Goal: Task Accomplishment & Management: Manage account settings

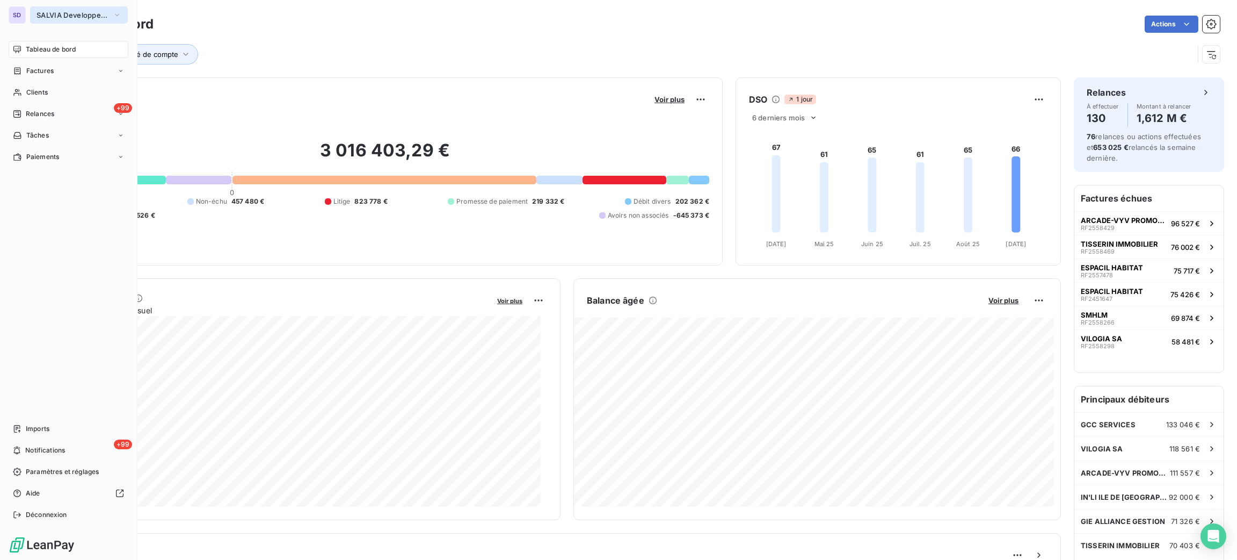
click at [50, 15] on span "SALVIA Developpement" at bounding box center [73, 15] width 72 height 9
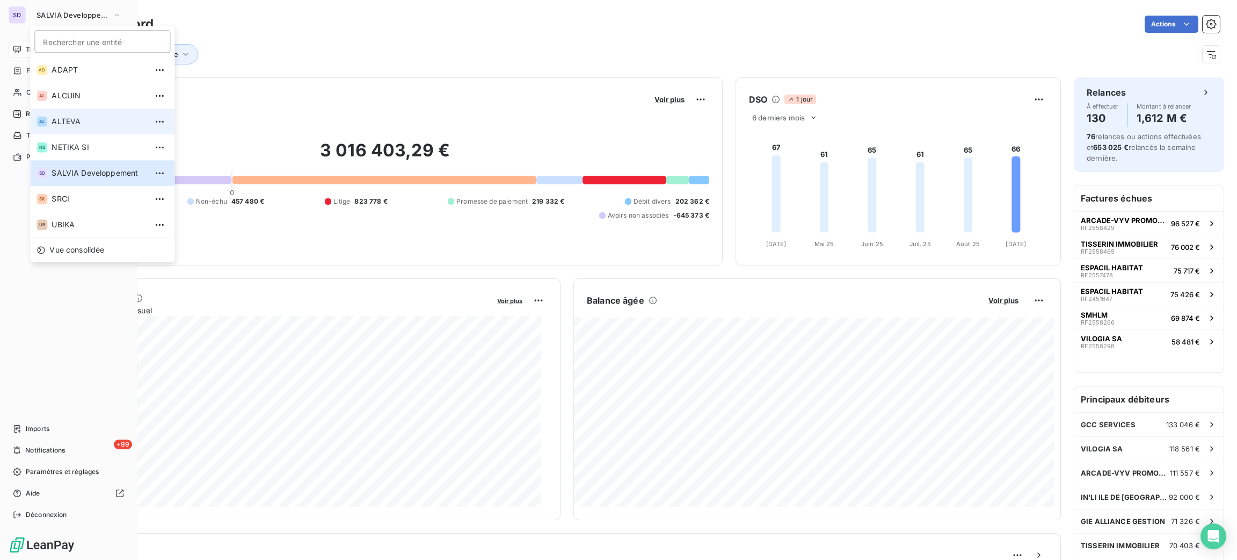
click at [89, 111] on li "AL ALTEVA" at bounding box center [102, 121] width 144 height 26
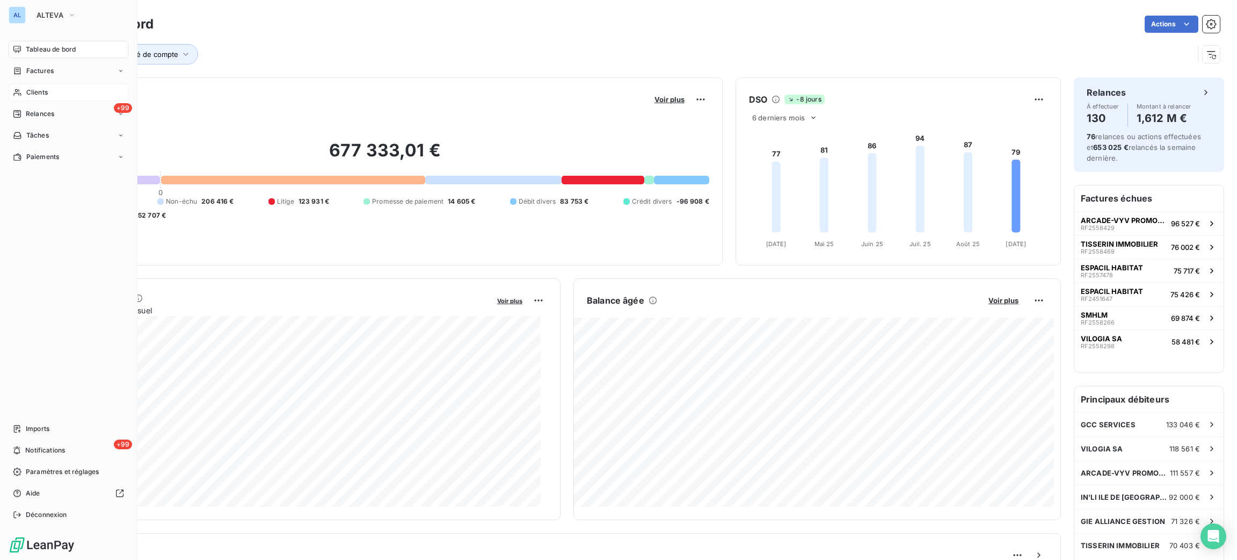
click at [31, 90] on span "Clients" at bounding box center [36, 93] width 21 height 10
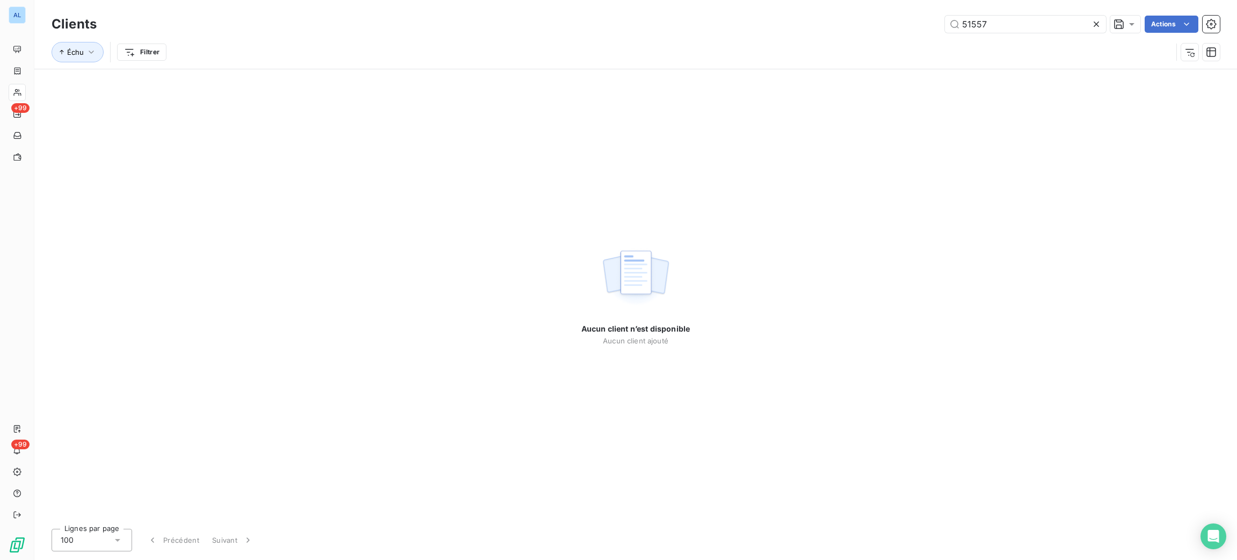
click at [924, 32] on div "51557 Actions" at bounding box center [665, 24] width 1111 height 17
type input "50716"
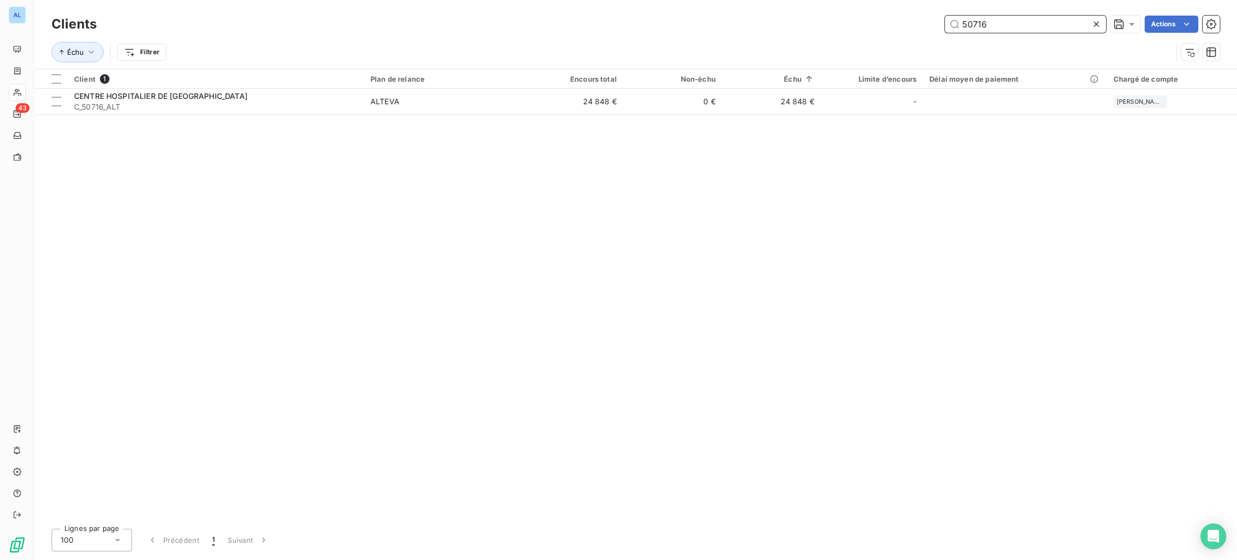
drag, startPoint x: 944, startPoint y: 28, endPoint x: 878, endPoint y: 2, distance: 71.1
click at [903, 18] on div "50716 Actions" at bounding box center [665, 24] width 1111 height 17
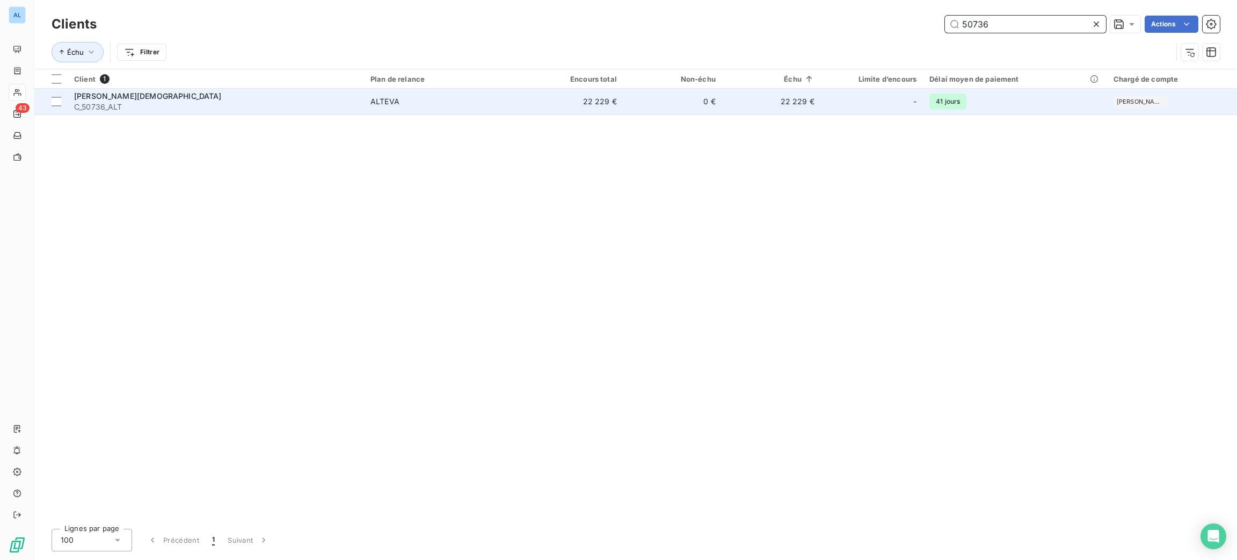
type input "50736"
click at [379, 103] on div "ALTEVA" at bounding box center [385, 101] width 29 height 11
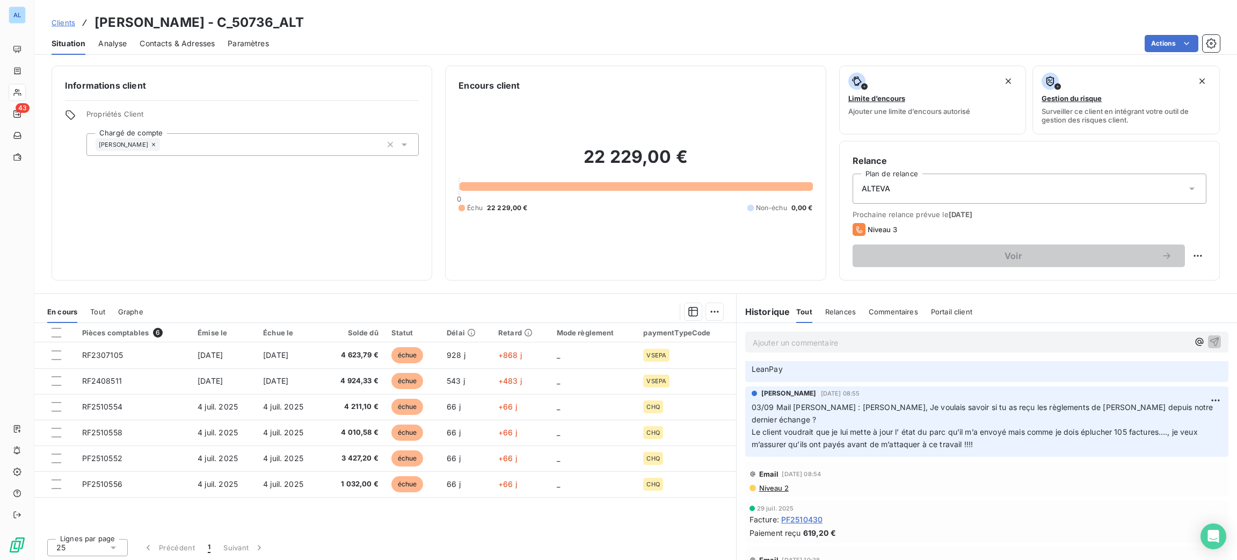
scroll to position [161, 0]
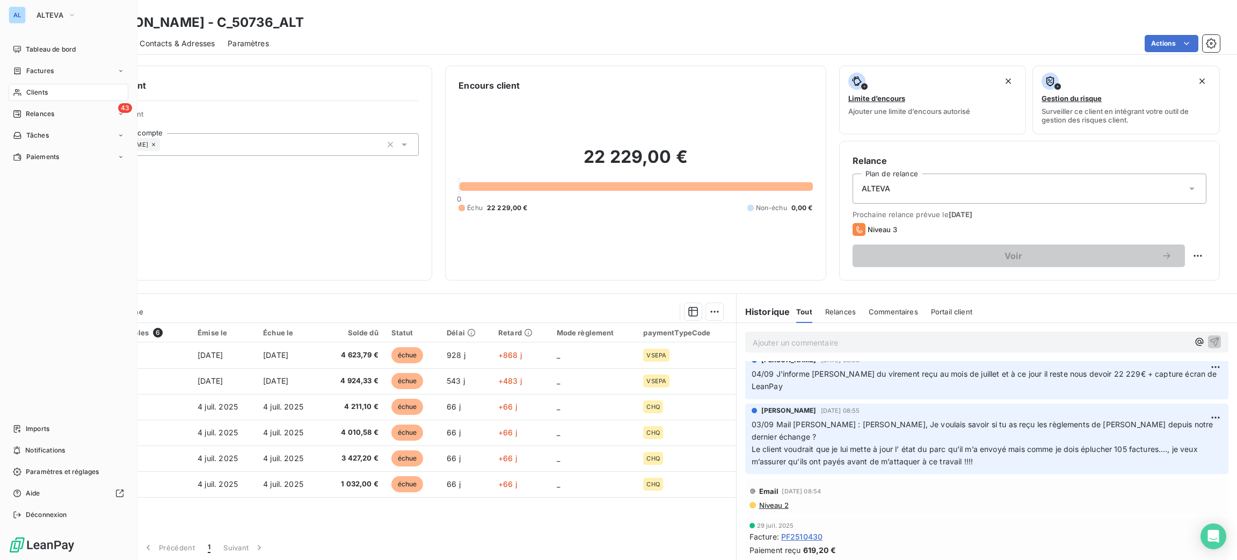
click at [36, 95] on span "Clients" at bounding box center [36, 93] width 21 height 10
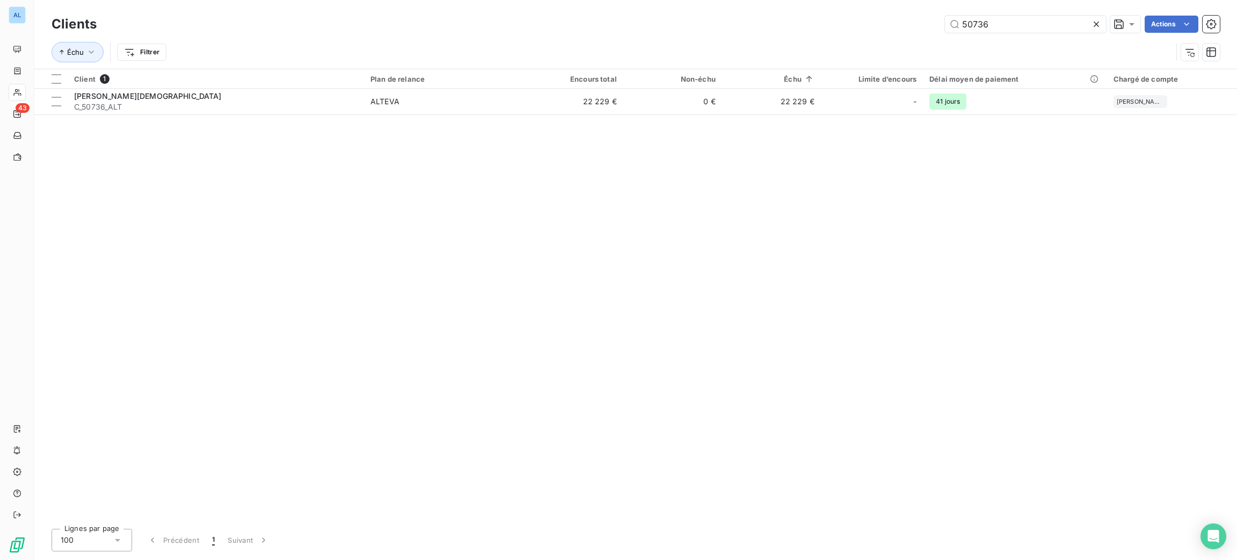
click at [997, 12] on div "Clients 50736 Actions Échu Filtrer" at bounding box center [635, 34] width 1203 height 69
drag, startPoint x: 1003, startPoint y: 25, endPoint x: 949, endPoint y: 25, distance: 54.2
click at [981, 26] on input "50736" at bounding box center [1025, 24] width 161 height 17
click at [997, 26] on input "50736" at bounding box center [1025, 24] width 161 height 17
click at [997, 25] on input "50736" at bounding box center [1025, 24] width 161 height 17
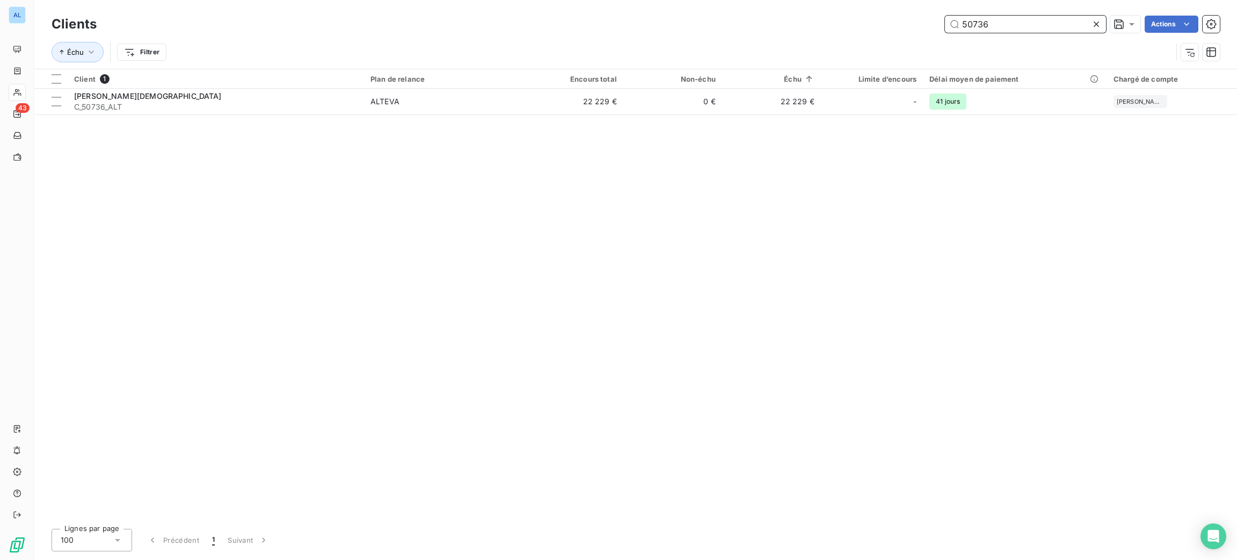
click at [997, 24] on input "50736" at bounding box center [1025, 24] width 161 height 17
drag, startPoint x: 1011, startPoint y: 20, endPoint x: 900, endPoint y: 14, distance: 111.4
click at [908, 17] on div "50736 Actions" at bounding box center [665, 24] width 1111 height 17
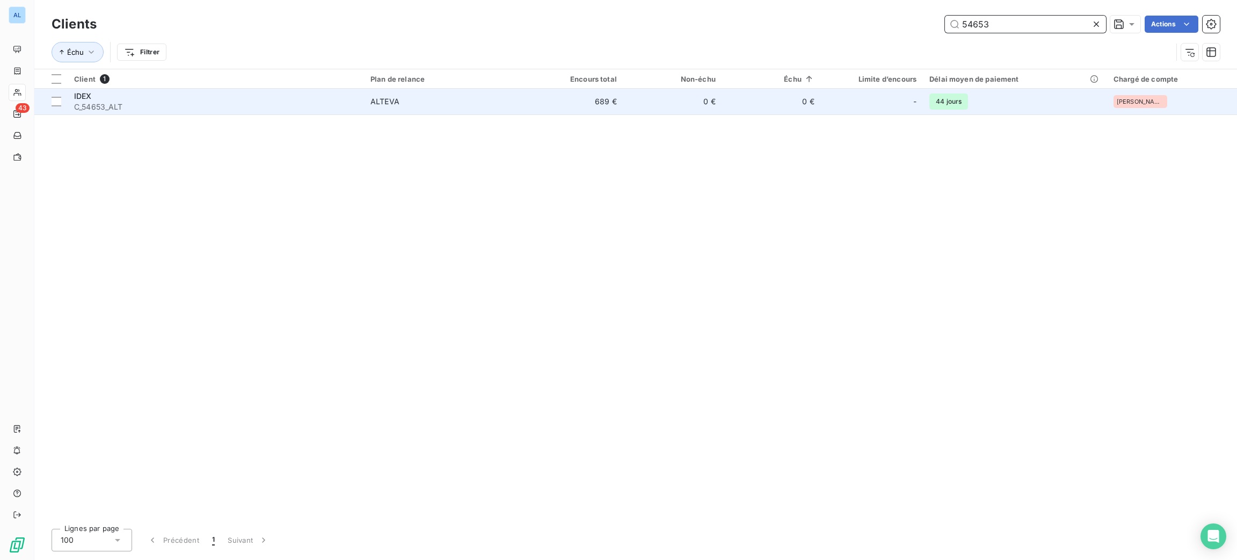
type input "54653"
click at [376, 101] on div "ALTEVA" at bounding box center [385, 101] width 29 height 11
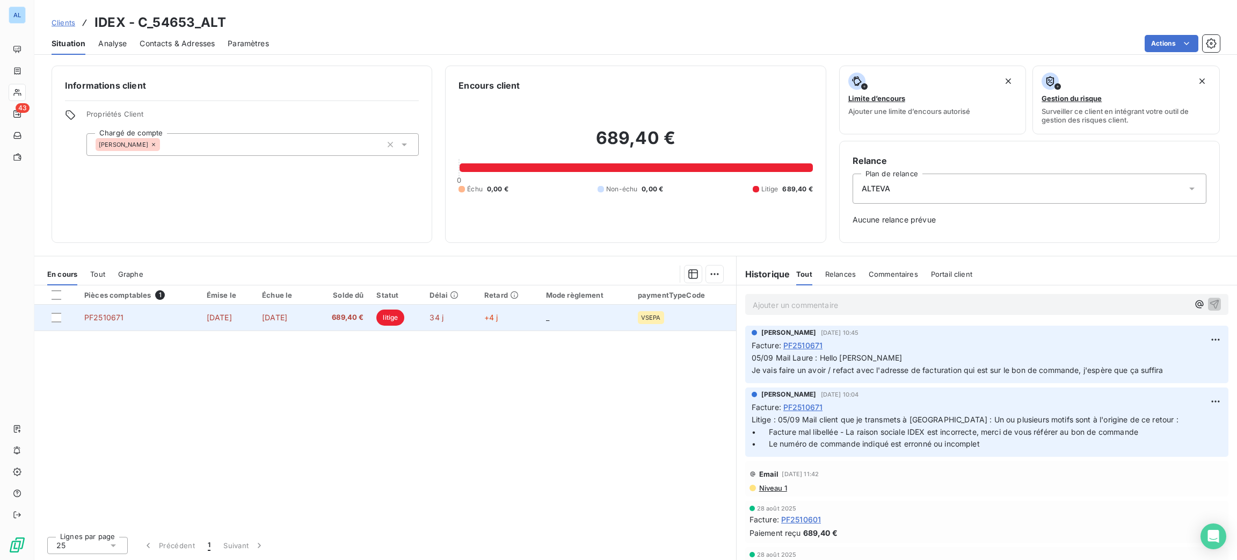
click at [371, 325] on td "689,40 €" at bounding box center [341, 318] width 59 height 26
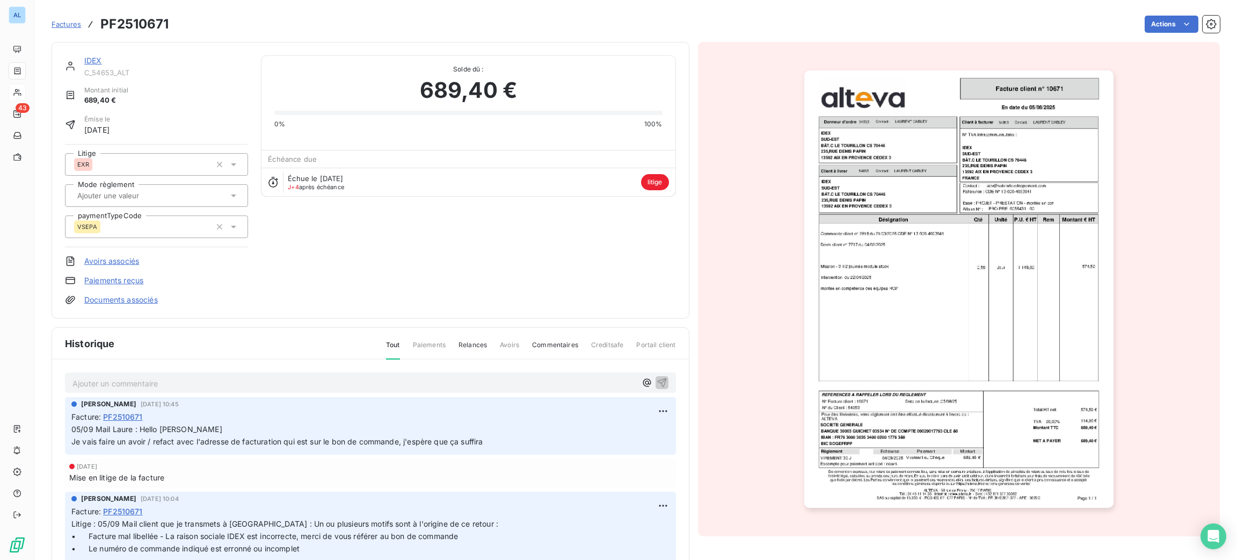
click at [279, 389] on div "Ajouter un commentaire ﻿" at bounding box center [370, 382] width 611 height 21
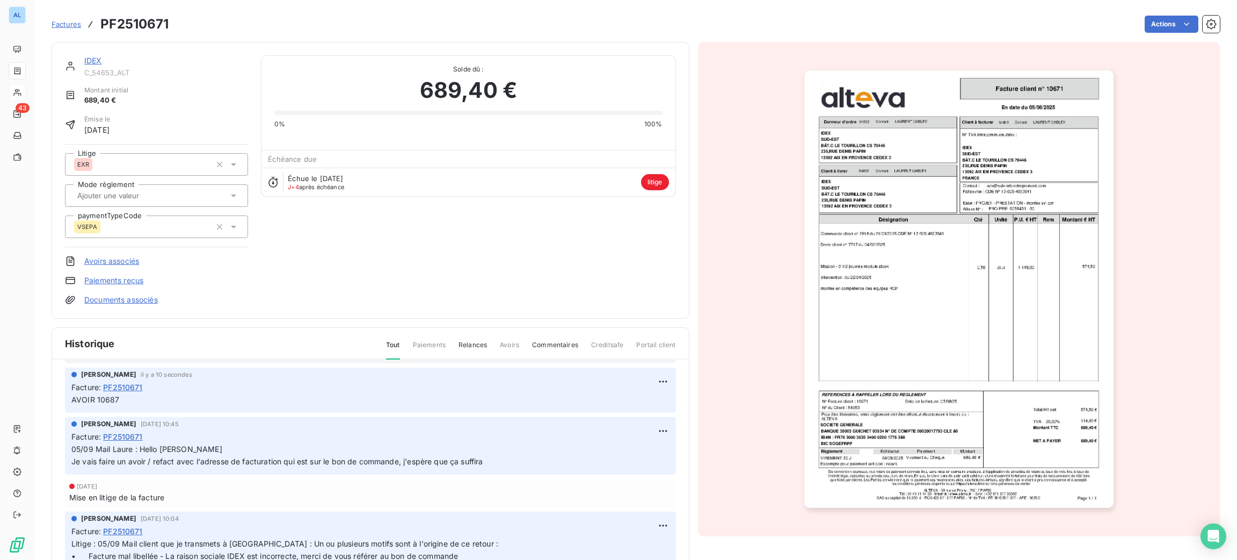
scroll to position [81, 0]
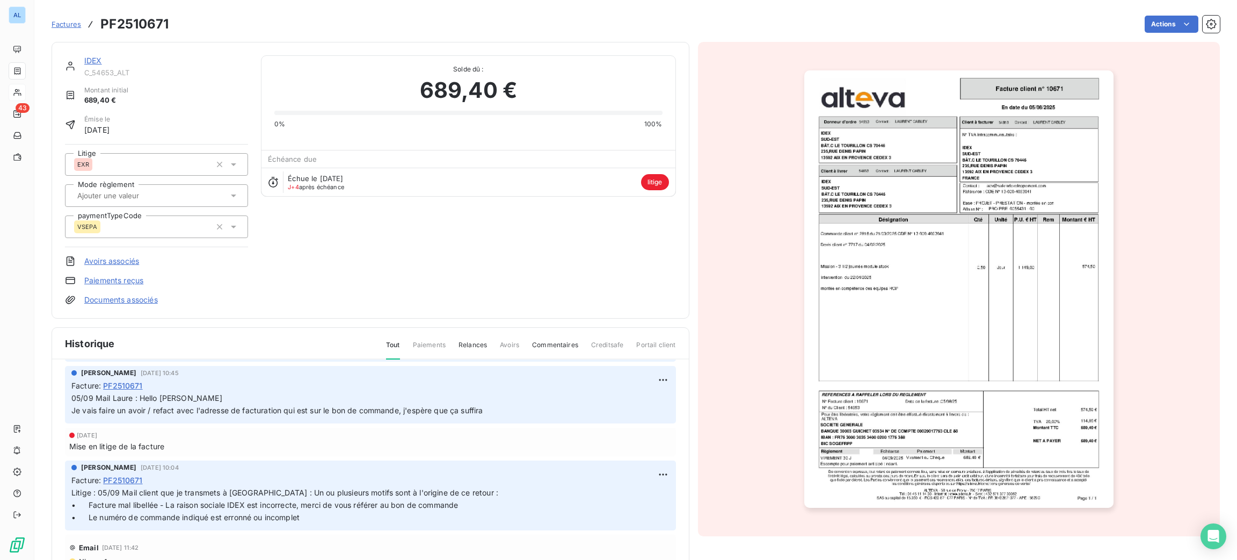
click at [84, 63] on link "IDEX" at bounding box center [93, 60] width 18 height 9
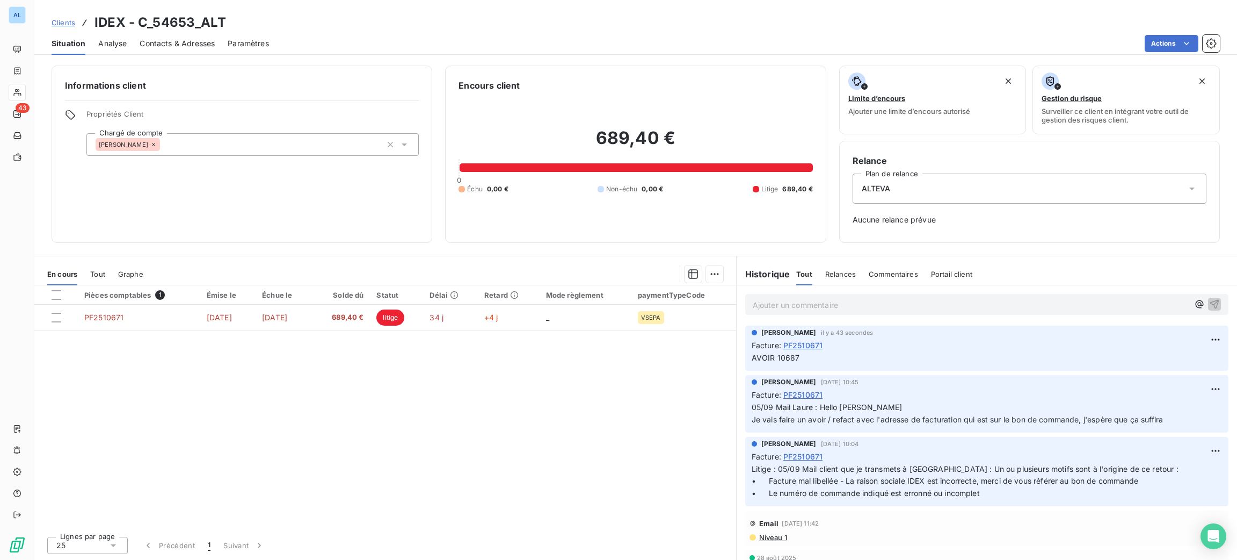
click at [162, 39] on span "Contacts & Adresses" at bounding box center [177, 43] width 75 height 11
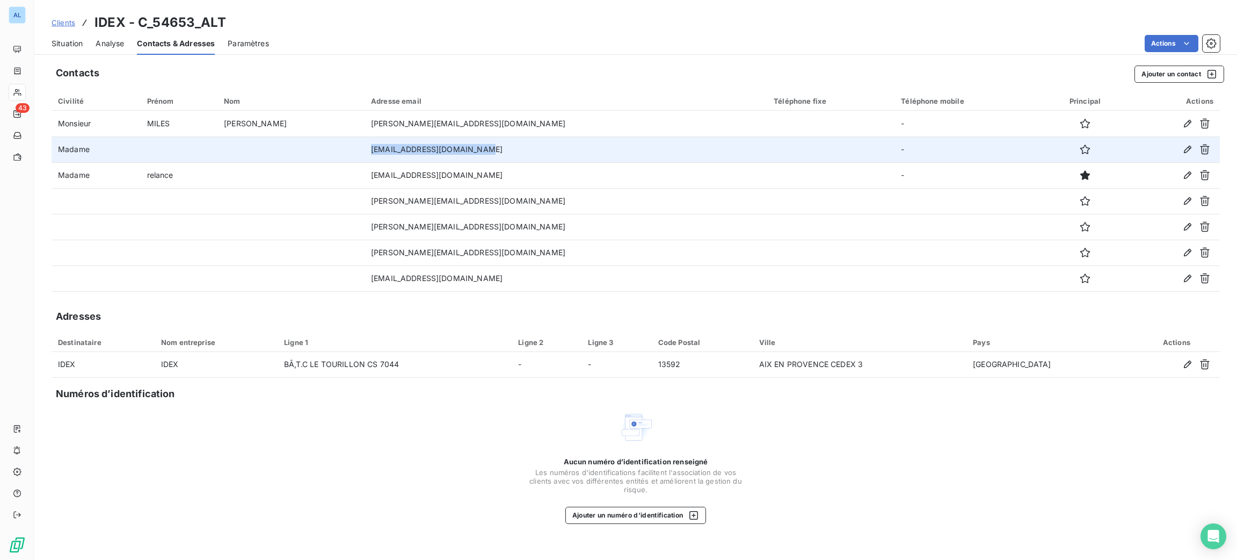
drag, startPoint x: 518, startPoint y: 150, endPoint x: 397, endPoint y: 154, distance: 120.9
click at [397, 154] on tr "Madame [PERSON_NAME][EMAIL_ADDRESS][DOMAIN_NAME] -" at bounding box center [636, 149] width 1169 height 26
copy tr "[EMAIL_ADDRESS][DOMAIN_NAME]"
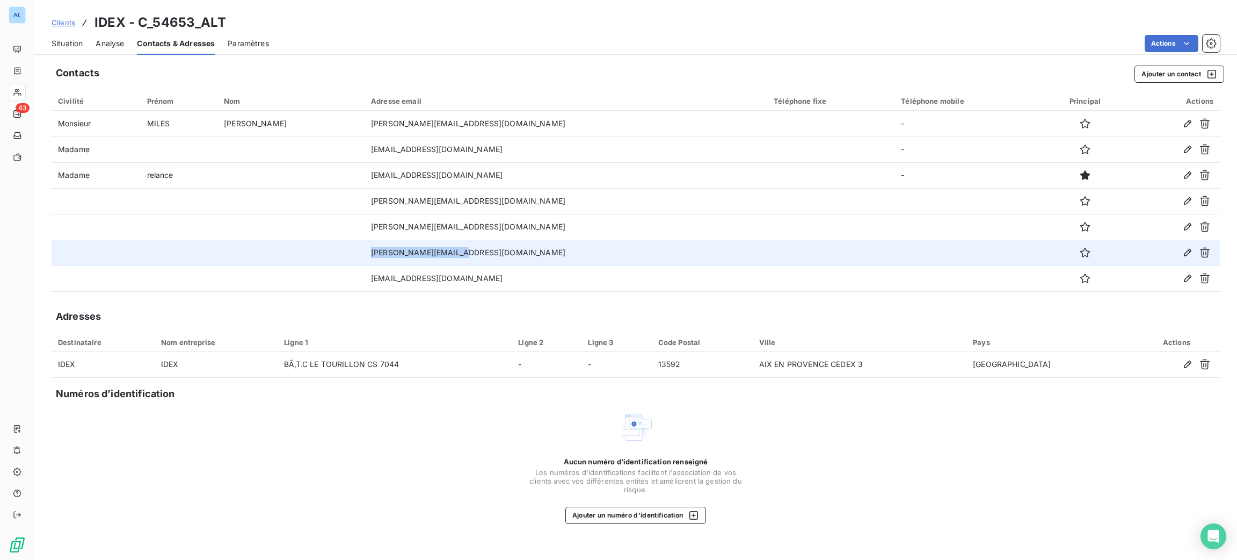
drag, startPoint x: 516, startPoint y: 251, endPoint x: 398, endPoint y: 248, distance: 118.2
click at [399, 248] on tr "[PERSON_NAME][EMAIL_ADDRESS][DOMAIN_NAME]" at bounding box center [636, 253] width 1169 height 26
copy tr "[PERSON_NAME][EMAIL_ADDRESS][DOMAIN_NAME]"
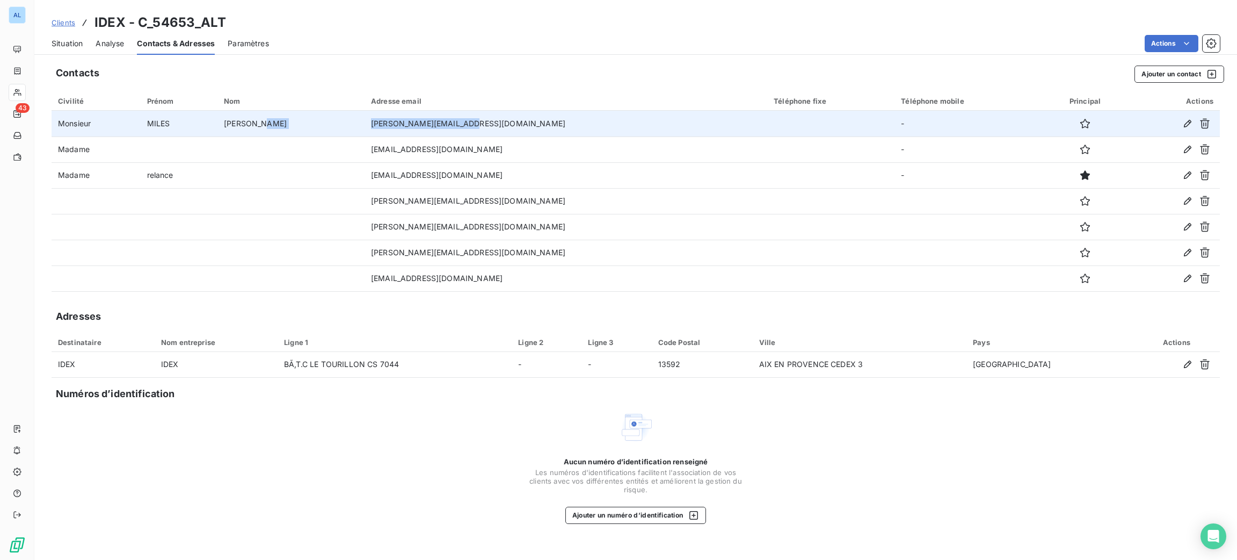
drag, startPoint x: 511, startPoint y: 122, endPoint x: 398, endPoint y: 125, distance: 113.3
click at [398, 125] on tr "Monsieur MILES ALEJANDRO [EMAIL_ADDRESS][DOMAIN_NAME] -" at bounding box center [636, 124] width 1169 height 26
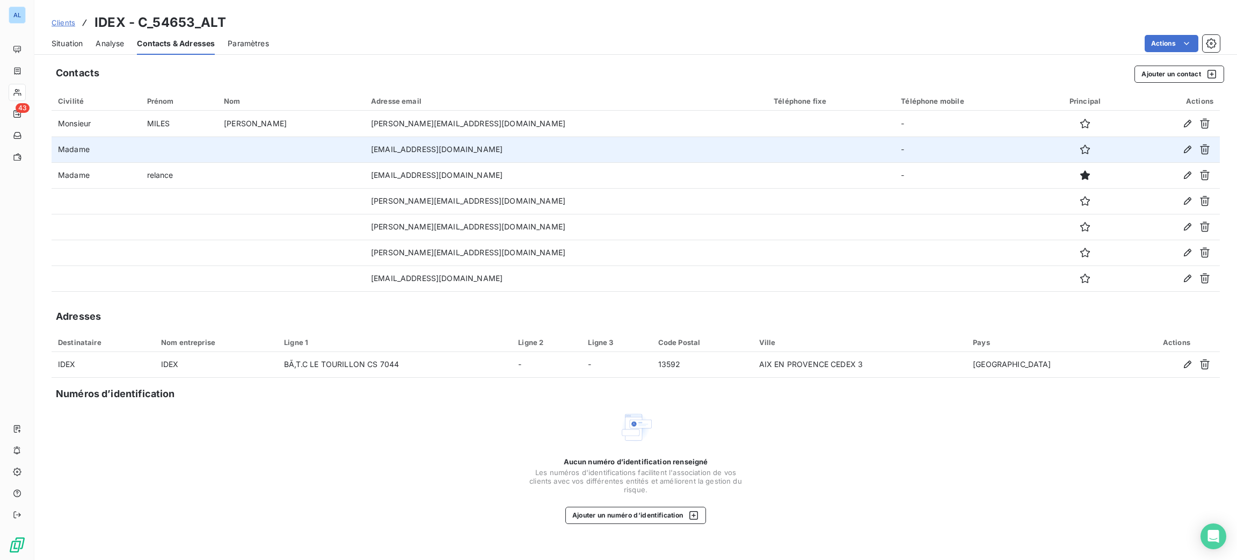
click at [571, 159] on td "[EMAIL_ADDRESS][DOMAIN_NAME]" at bounding box center [566, 149] width 403 height 26
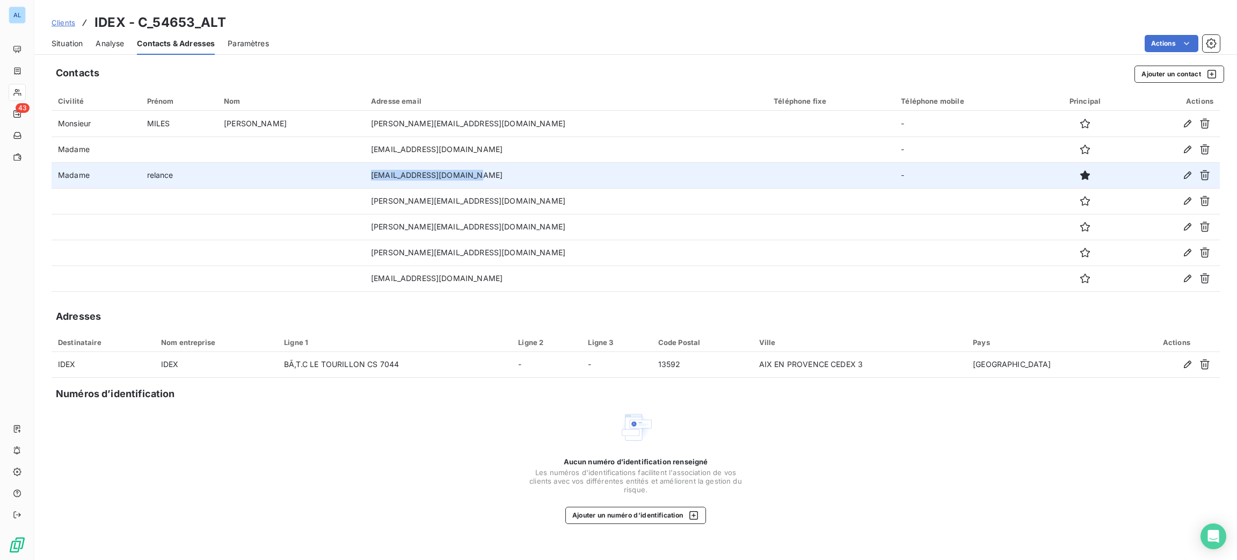
drag, startPoint x: 531, startPoint y: 172, endPoint x: 379, endPoint y: 173, distance: 151.5
click at [379, 173] on tr "Madame relance [EMAIL_ADDRESS][DOMAIN_NAME] -" at bounding box center [636, 175] width 1169 height 26
copy tr "[EMAIL_ADDRESS][DOMAIN_NAME]"
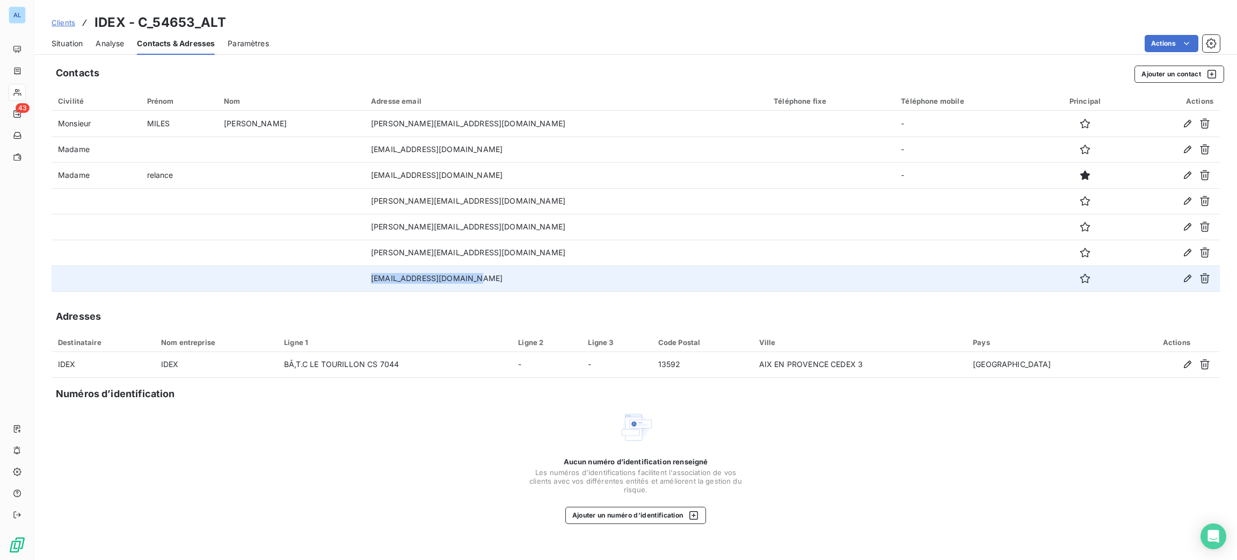
drag, startPoint x: 530, startPoint y: 286, endPoint x: 322, endPoint y: 270, distance: 209.0
click at [322, 270] on tr "[EMAIL_ADDRESS][DOMAIN_NAME]" at bounding box center [636, 278] width 1169 height 26
copy tr "[EMAIL_ADDRESS][DOMAIN_NAME]"
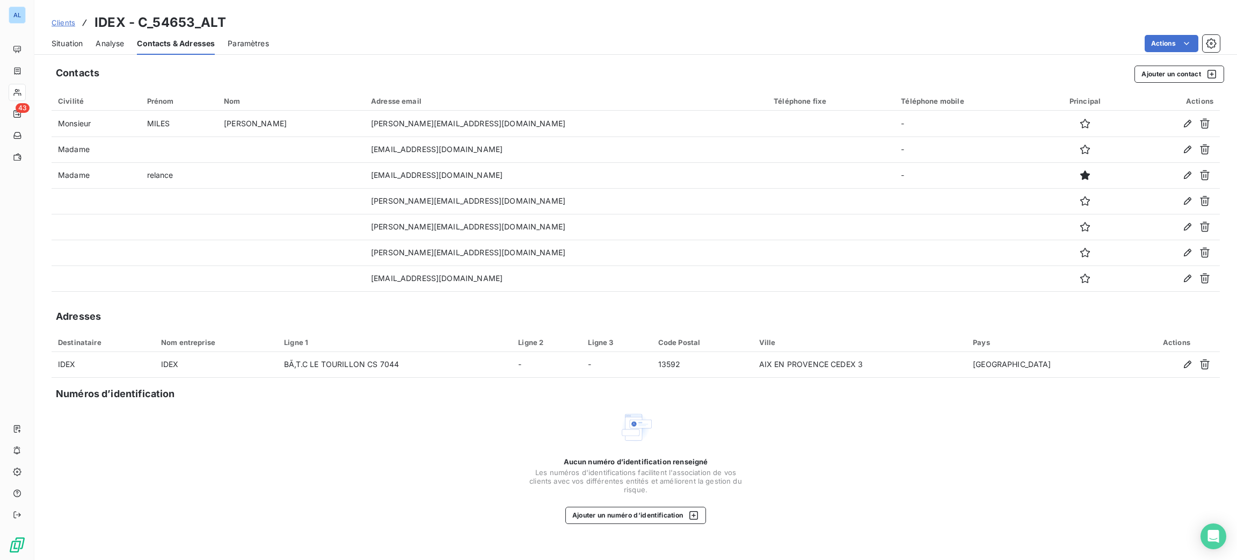
click at [85, 39] on div "Situation Analyse Contacts & Adresses Paramètres Actions" at bounding box center [635, 43] width 1203 height 23
click at [77, 42] on span "Situation" at bounding box center [67, 43] width 31 height 11
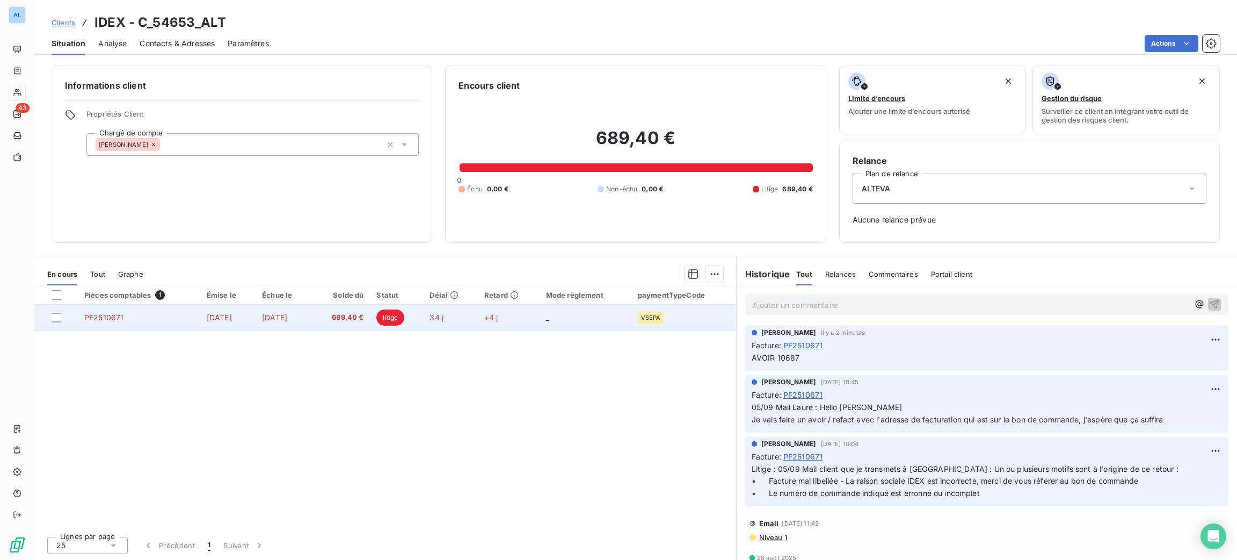
click at [608, 310] on td "_" at bounding box center [586, 318] width 92 height 26
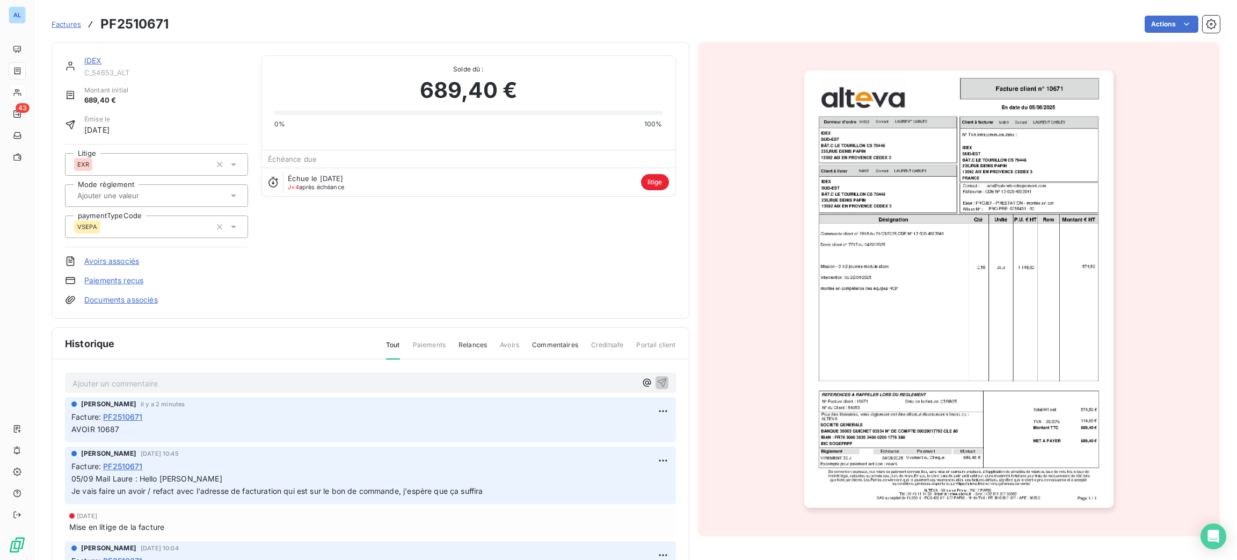
click at [357, 385] on p "Ajouter un commentaire ﻿" at bounding box center [355, 383] width 564 height 13
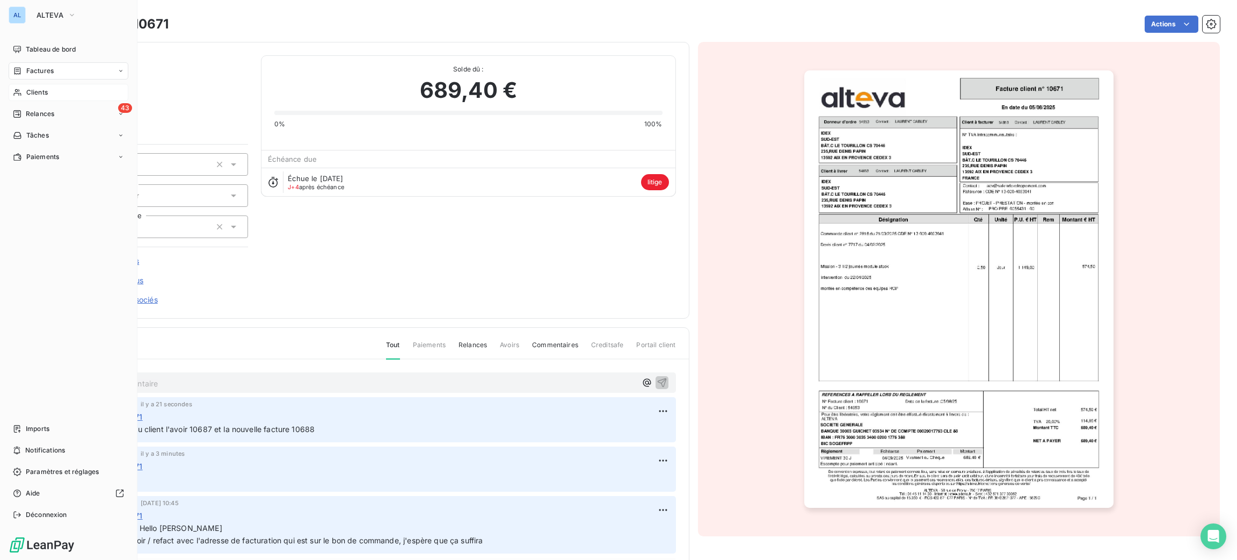
click at [40, 93] on span "Clients" at bounding box center [36, 93] width 21 height 10
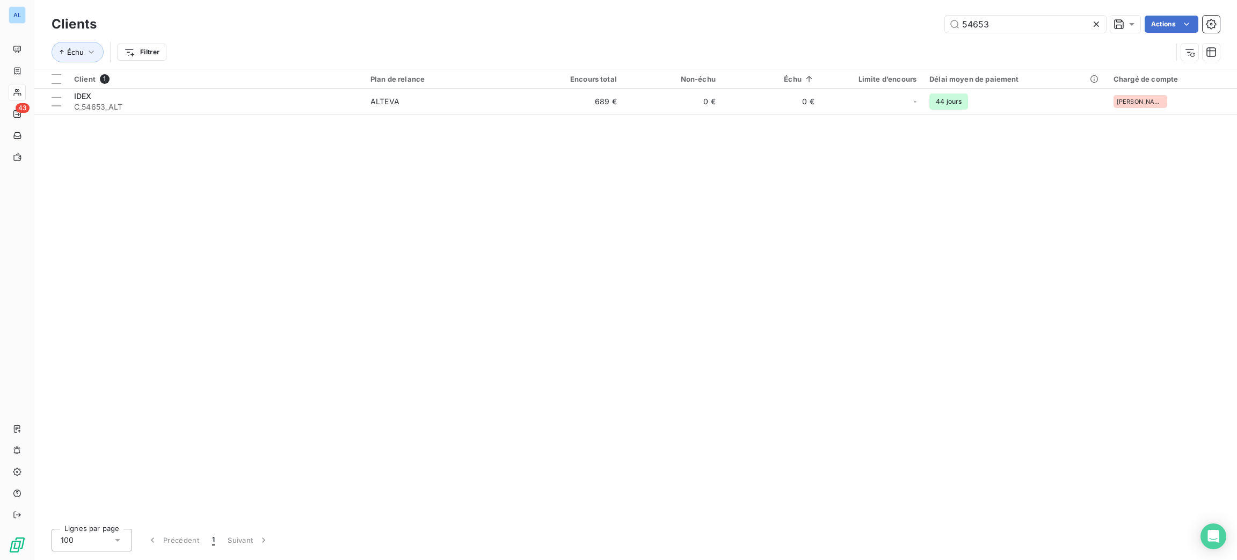
drag, startPoint x: 997, startPoint y: 31, endPoint x: 908, endPoint y: 29, distance: 88.6
click at [911, 34] on div "Clients 54653 Actions" at bounding box center [636, 24] width 1169 height 23
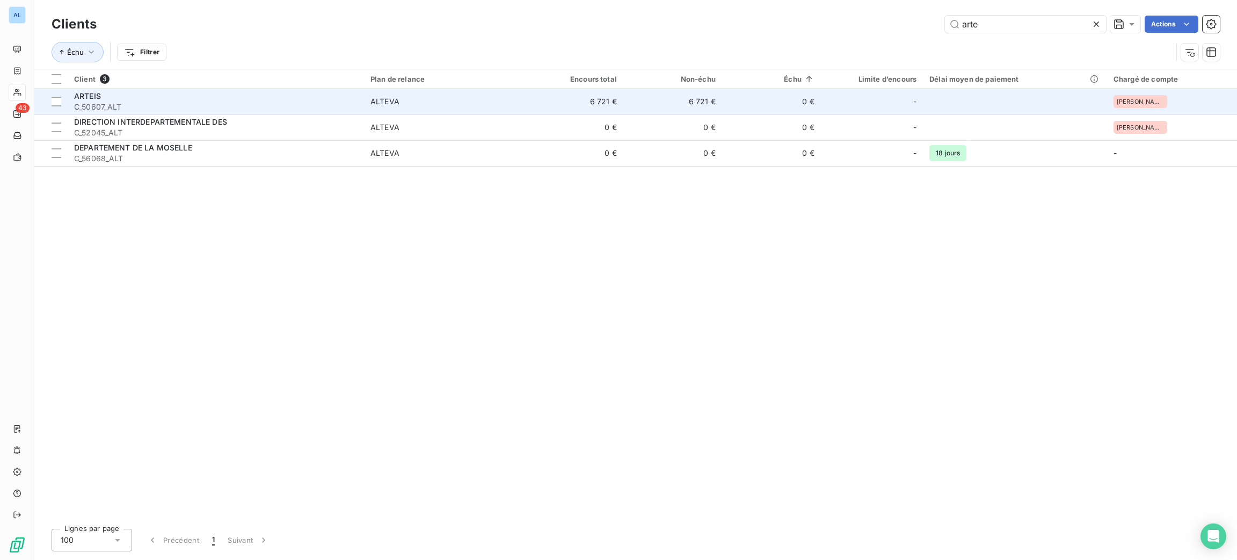
type input "arte"
click at [411, 99] on span "ALTEVA" at bounding box center [445, 101] width 148 height 11
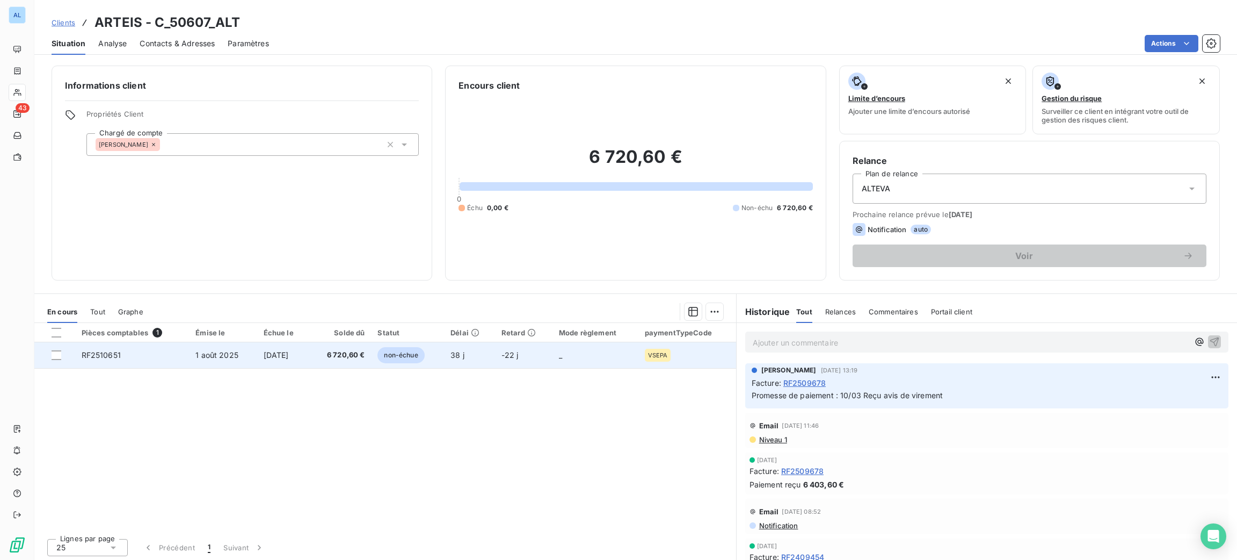
click at [408, 366] on td "non-échue" at bounding box center [407, 355] width 73 height 26
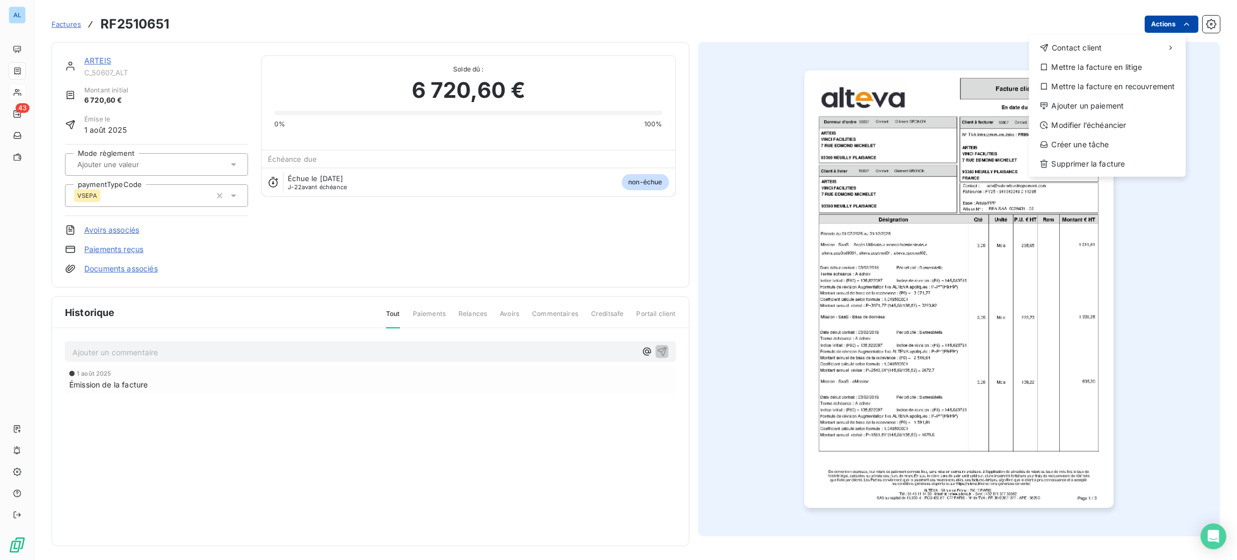
click at [1158, 27] on html "AL 43 Factures RF2510651 Actions Contact client Mettre la facture en litige Met…" at bounding box center [618, 280] width 1237 height 560
click at [1130, 108] on div "Ajouter un paiement" at bounding box center [1107, 105] width 148 height 17
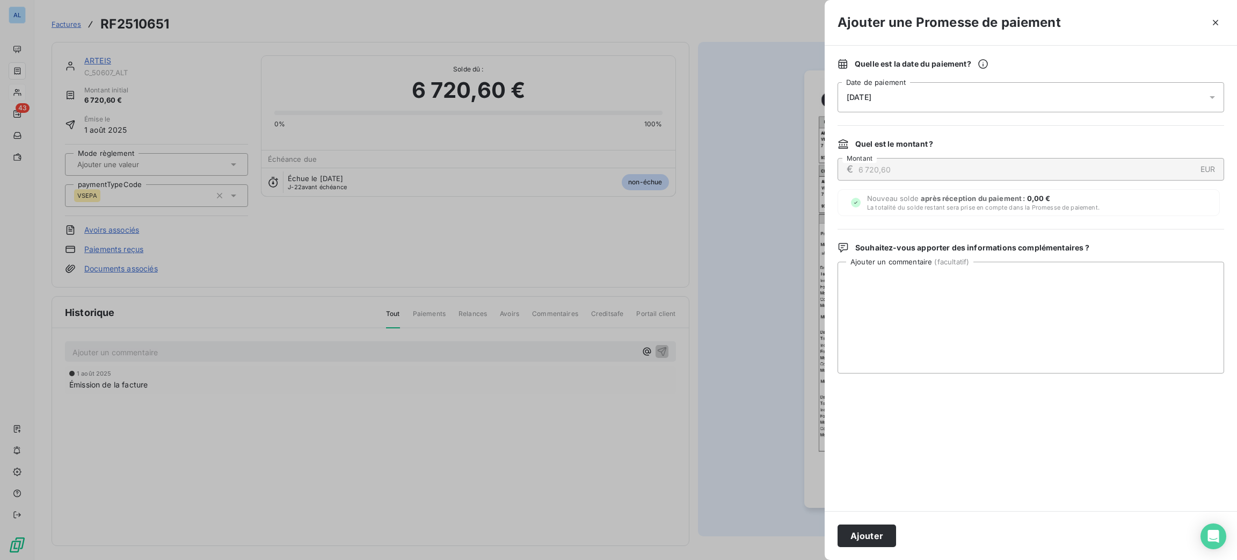
click at [984, 98] on div "[DATE]" at bounding box center [1031, 97] width 387 height 30
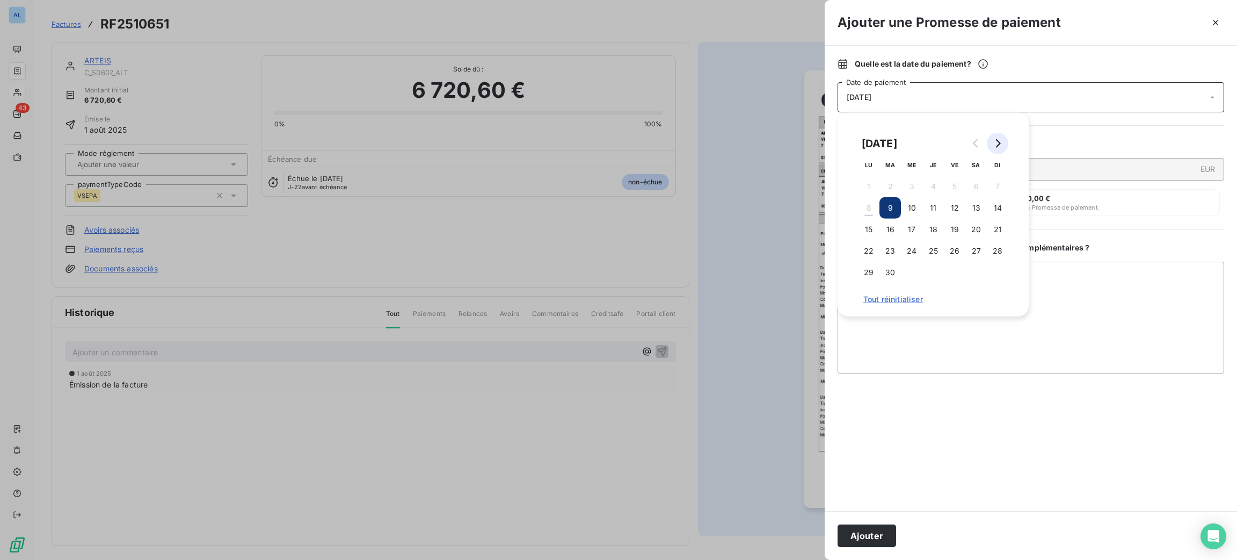
click at [1000, 143] on icon "Go to next month" at bounding box center [998, 143] width 9 height 9
click at [958, 182] on button "3" at bounding box center [954, 186] width 21 height 21
click at [1108, 317] on textarea "Ajouter un commentaire ( facultatif )" at bounding box center [1031, 318] width 387 height 112
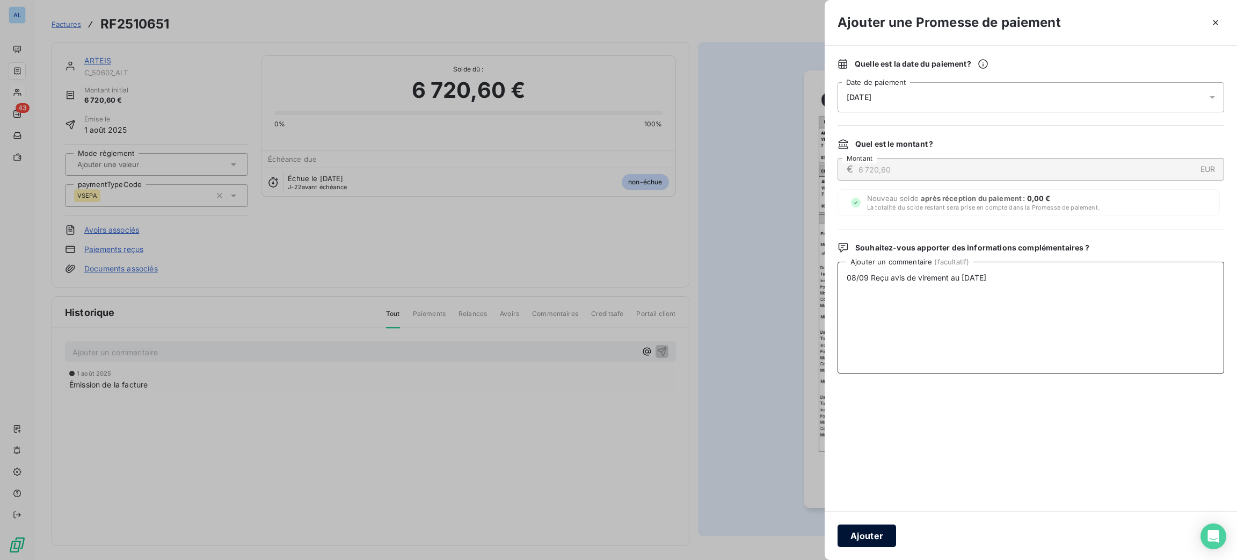
type textarea "08/09 Reçu avis de virement au [DATE]"
click at [887, 528] on button "Ajouter" at bounding box center [867, 535] width 59 height 23
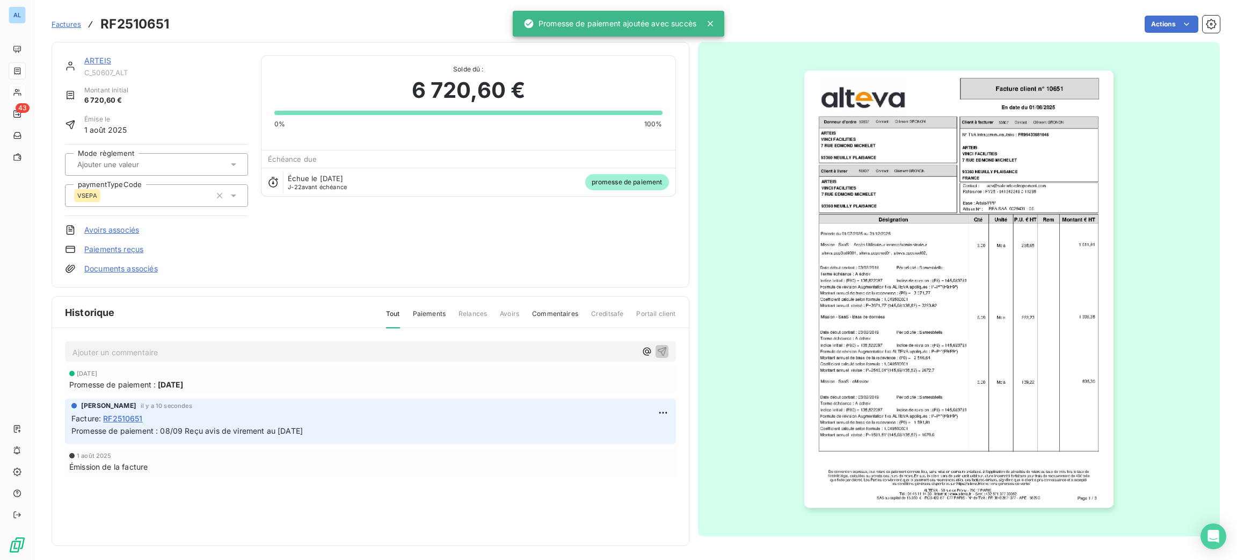
click at [103, 59] on link "ARTEIS" at bounding box center [97, 60] width 27 height 9
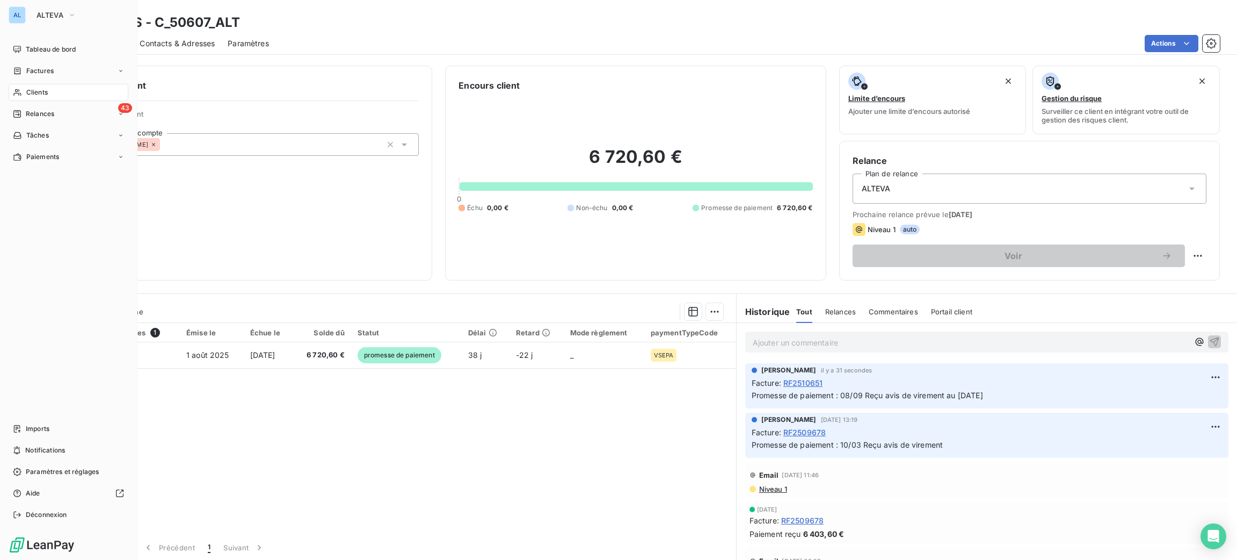
click at [43, 93] on span "Clients" at bounding box center [36, 93] width 21 height 10
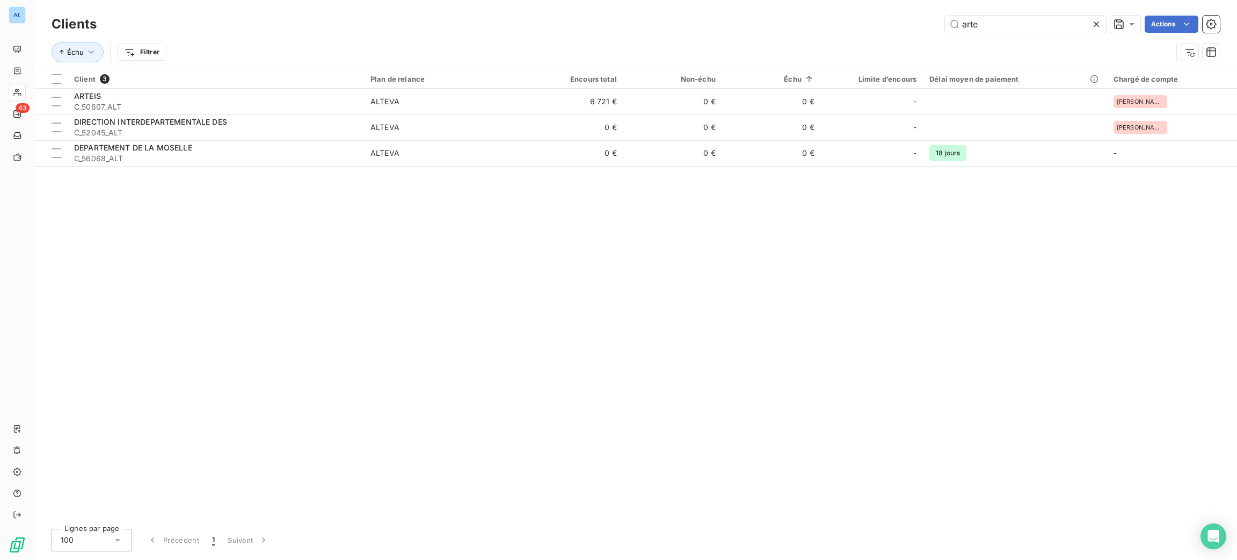
drag, startPoint x: 1018, startPoint y: 26, endPoint x: 874, endPoint y: 11, distance: 144.2
click at [880, 25] on div "arte Actions" at bounding box center [665, 24] width 1111 height 17
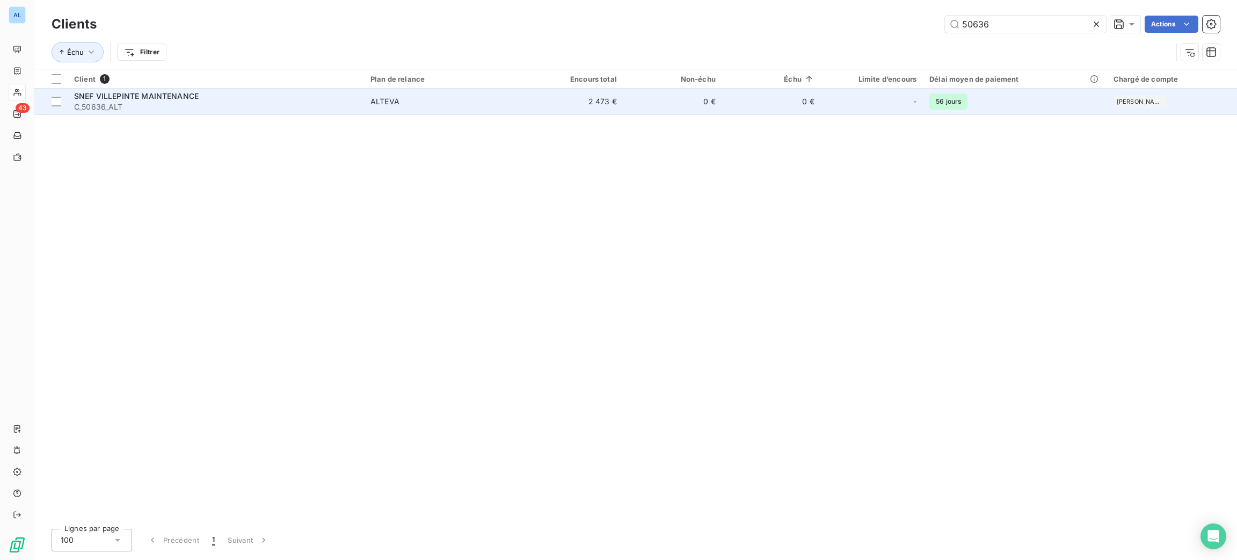
type input "50636"
click at [352, 111] on span "C_50636_ALT" at bounding box center [216, 107] width 284 height 11
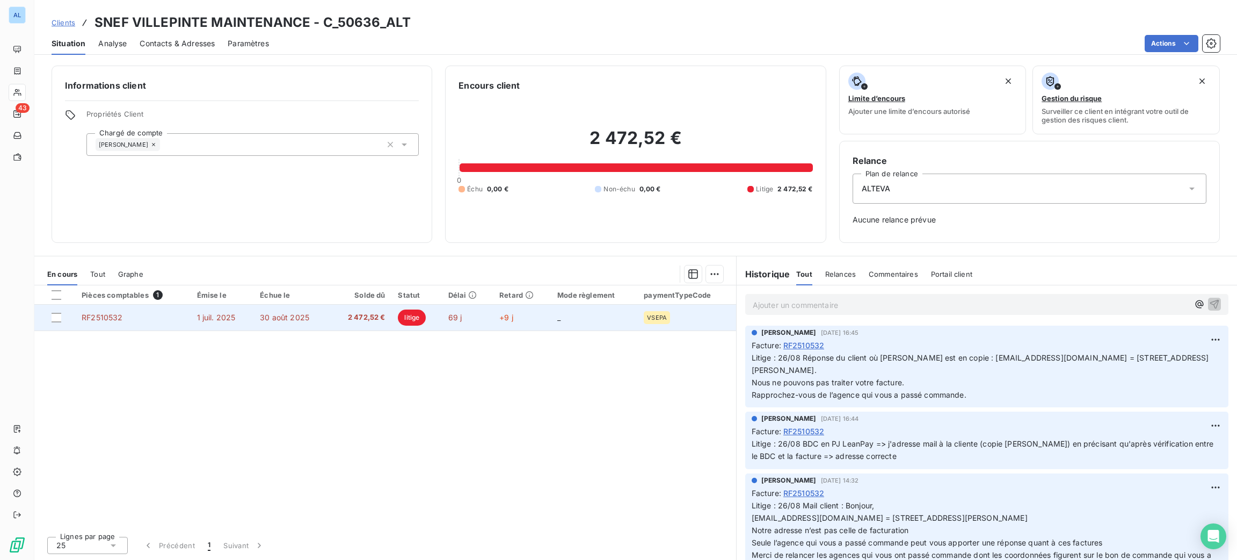
click at [356, 316] on span "2 472,52 €" at bounding box center [361, 317] width 49 height 11
click at [323, 312] on td "30 août 2025" at bounding box center [292, 318] width 76 height 26
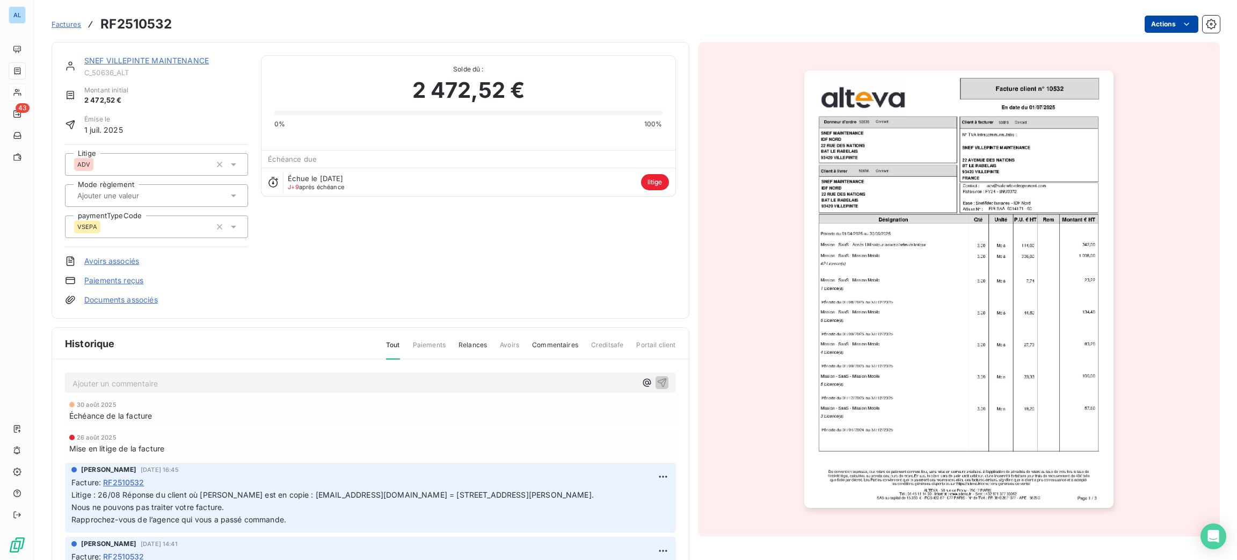
click at [1155, 24] on html "AL 43 Factures RF2510532 Actions SNEF VILLEPINTE MAINTENANCE C_50636_ALT Montan…" at bounding box center [618, 280] width 1237 height 560
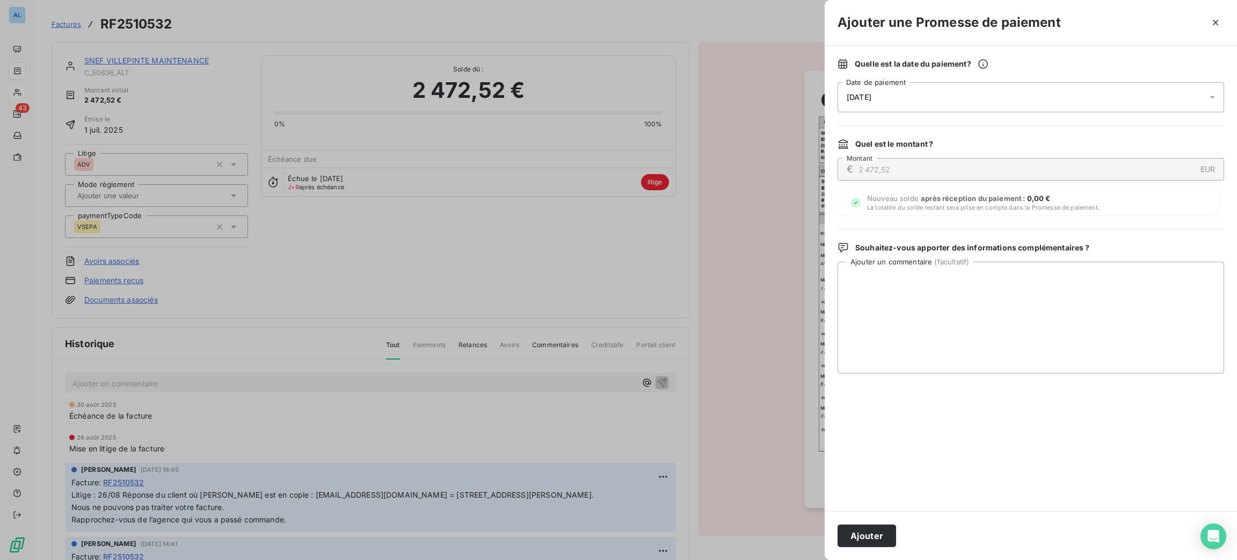
click at [1094, 99] on div "[DATE]" at bounding box center [1031, 97] width 387 height 30
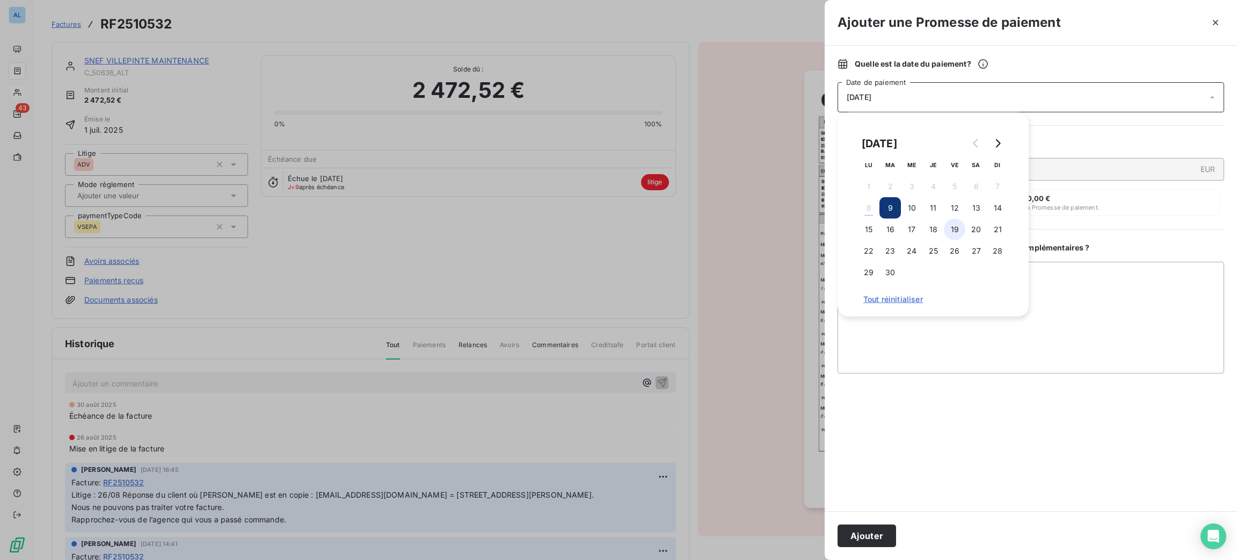
click at [959, 225] on button "19" at bounding box center [954, 229] width 21 height 21
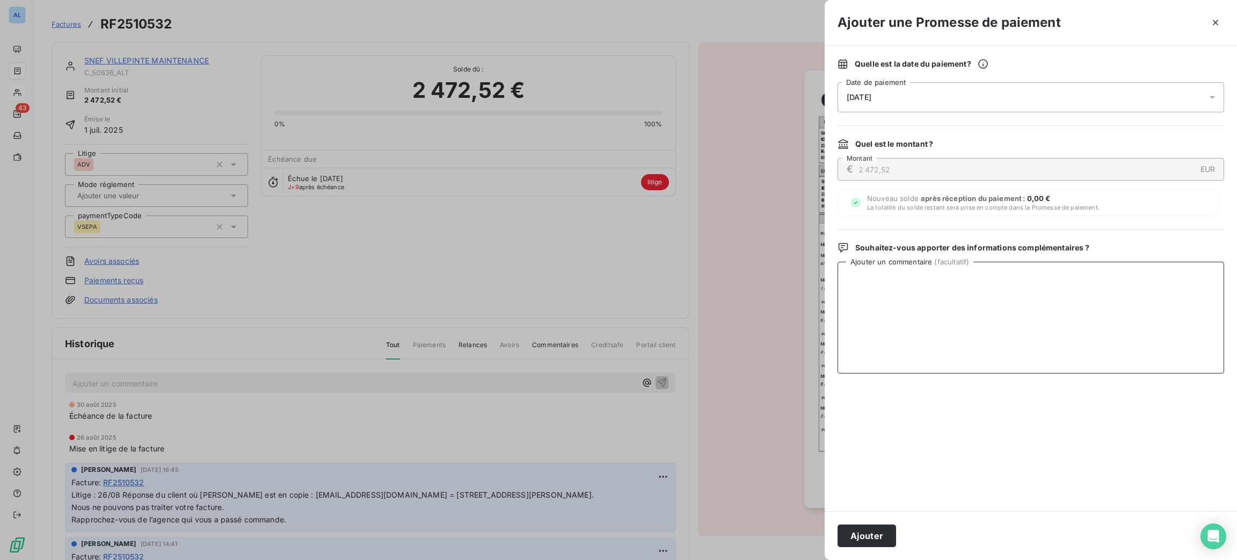
click at [1106, 306] on textarea "Ajouter un commentaire ( facultatif )" at bounding box center [1031, 318] width 387 height 112
type textarea "08/09 Reçu avis de virement"
click at [866, 538] on button "Ajouter" at bounding box center [867, 535] width 59 height 23
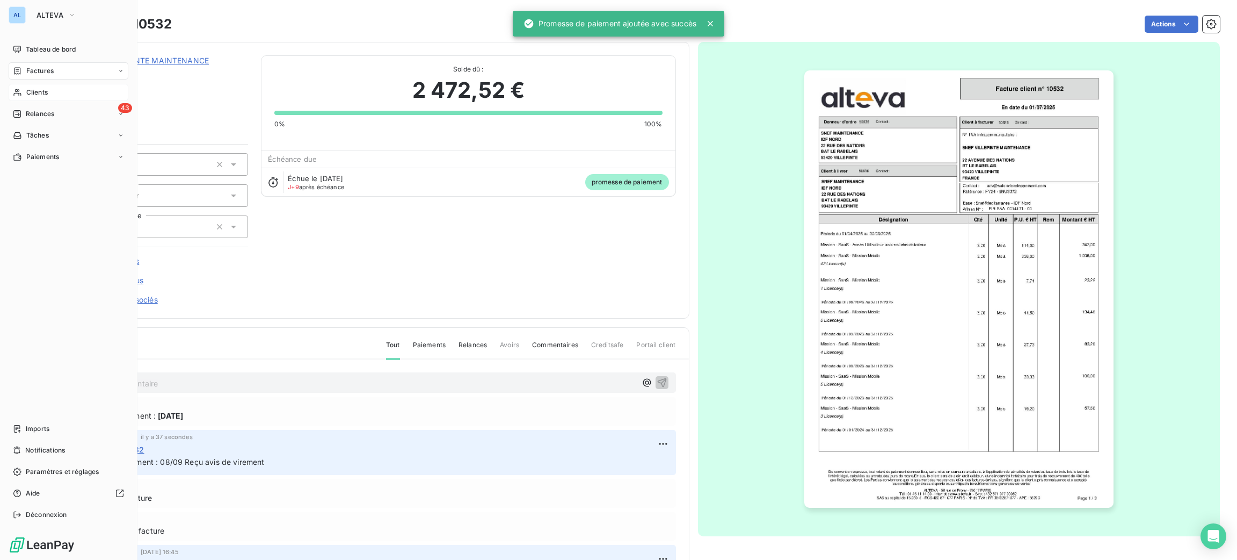
click at [31, 89] on span "Clients" at bounding box center [36, 93] width 21 height 10
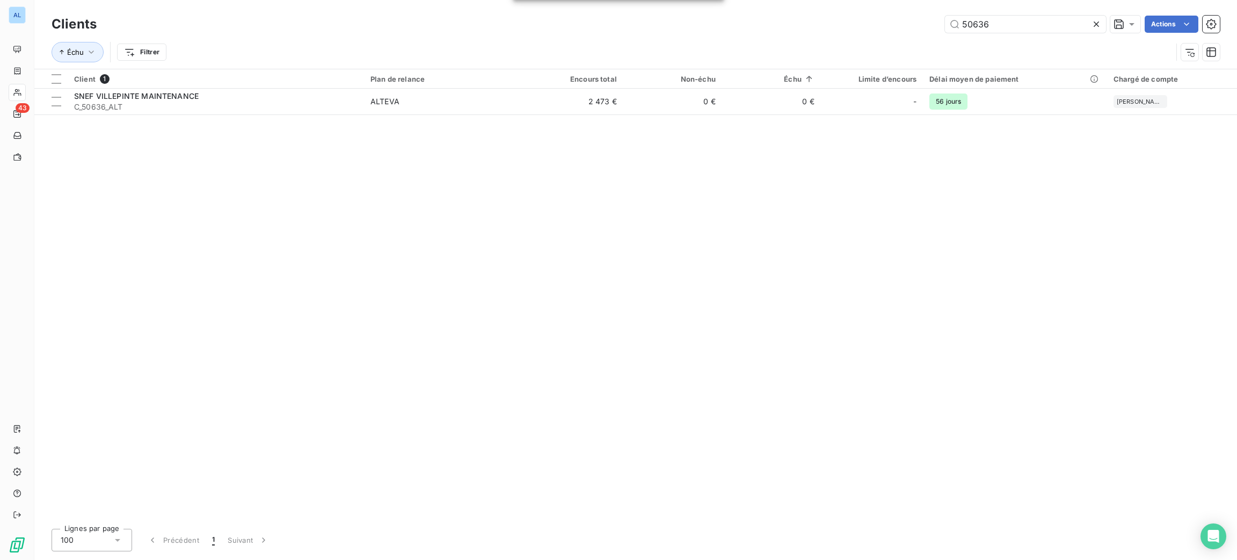
drag, startPoint x: 1003, startPoint y: 28, endPoint x: 890, endPoint y: 15, distance: 114.1
click at [908, 23] on div "50636 Actions" at bounding box center [665, 24] width 1111 height 17
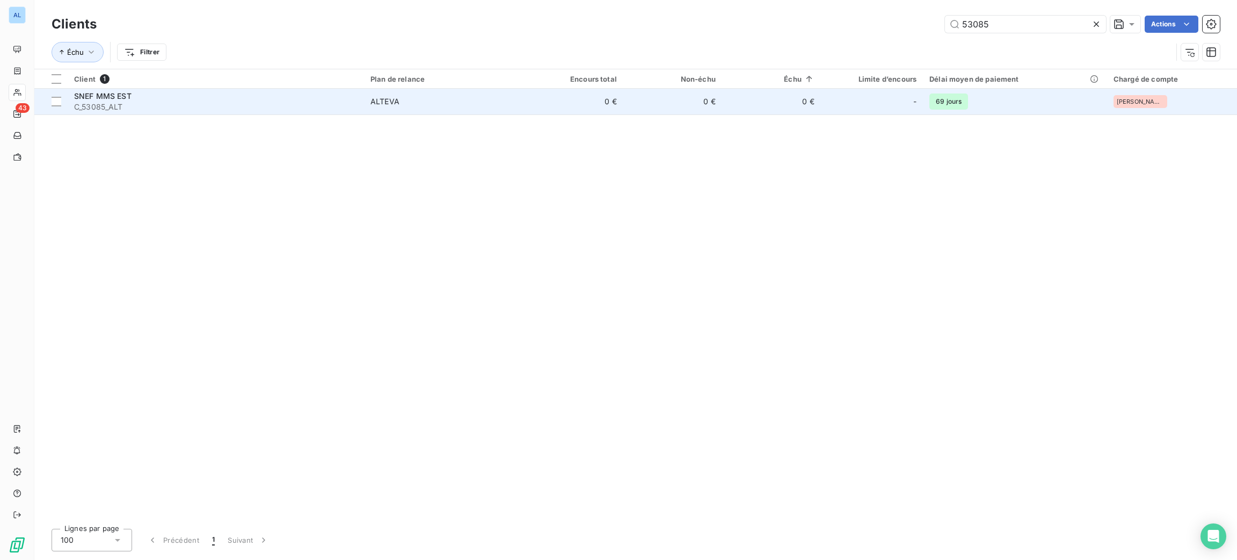
type input "53085"
click at [711, 106] on td "0 €" at bounding box center [673, 102] width 99 height 26
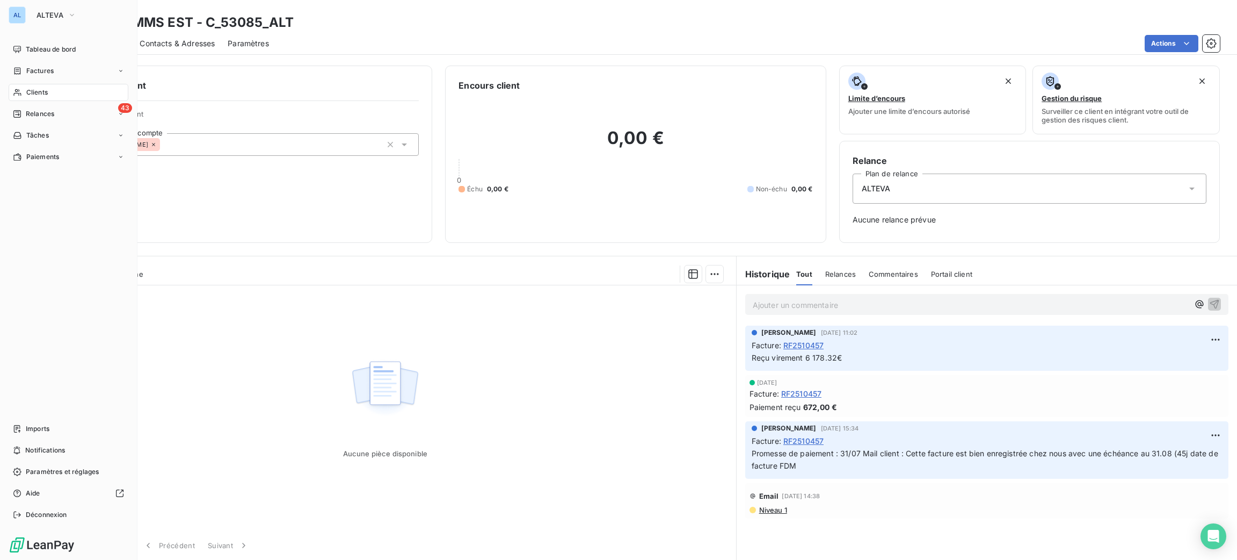
click at [28, 93] on span "Clients" at bounding box center [36, 93] width 21 height 10
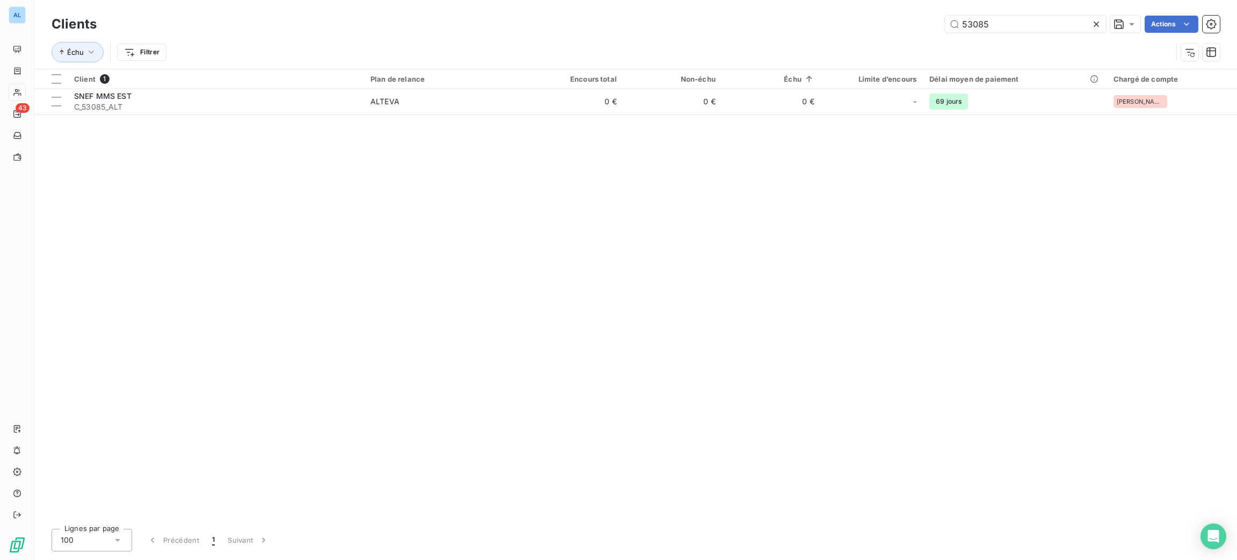
drag, startPoint x: 994, startPoint y: 22, endPoint x: 852, endPoint y: 14, distance: 142.6
click at [861, 16] on div "53085 Actions" at bounding box center [665, 24] width 1111 height 17
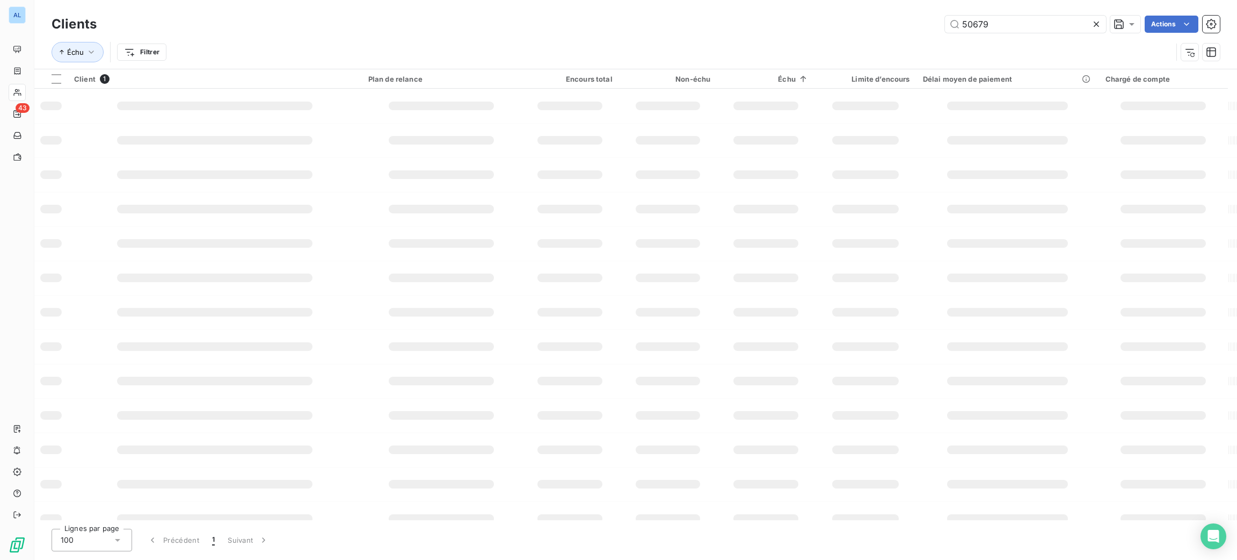
type input "50679"
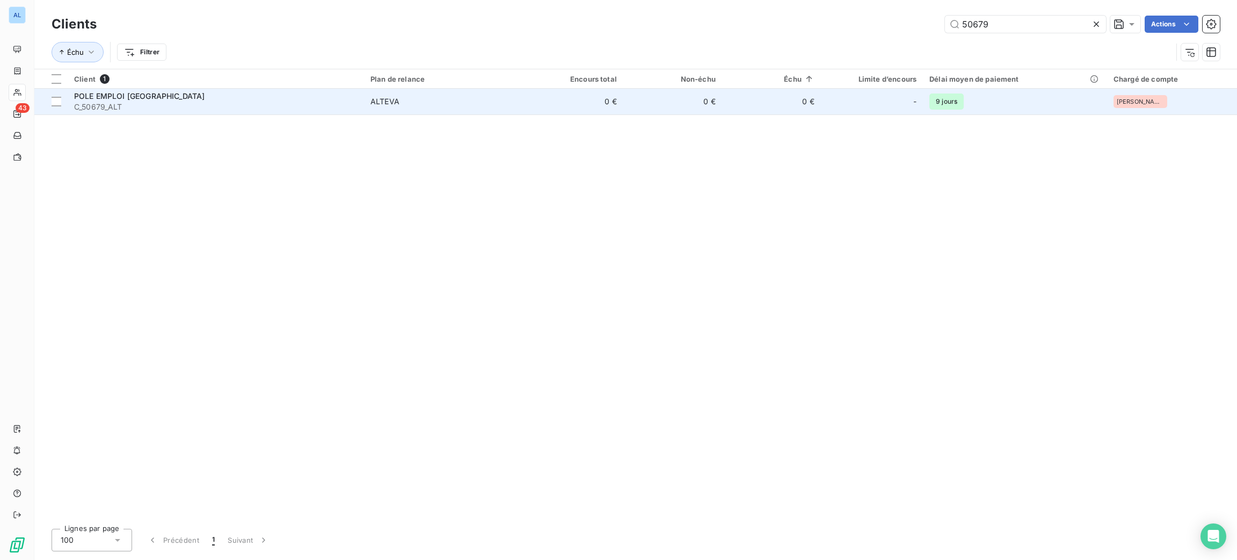
click at [464, 103] on span "ALTEVA" at bounding box center [445, 101] width 148 height 11
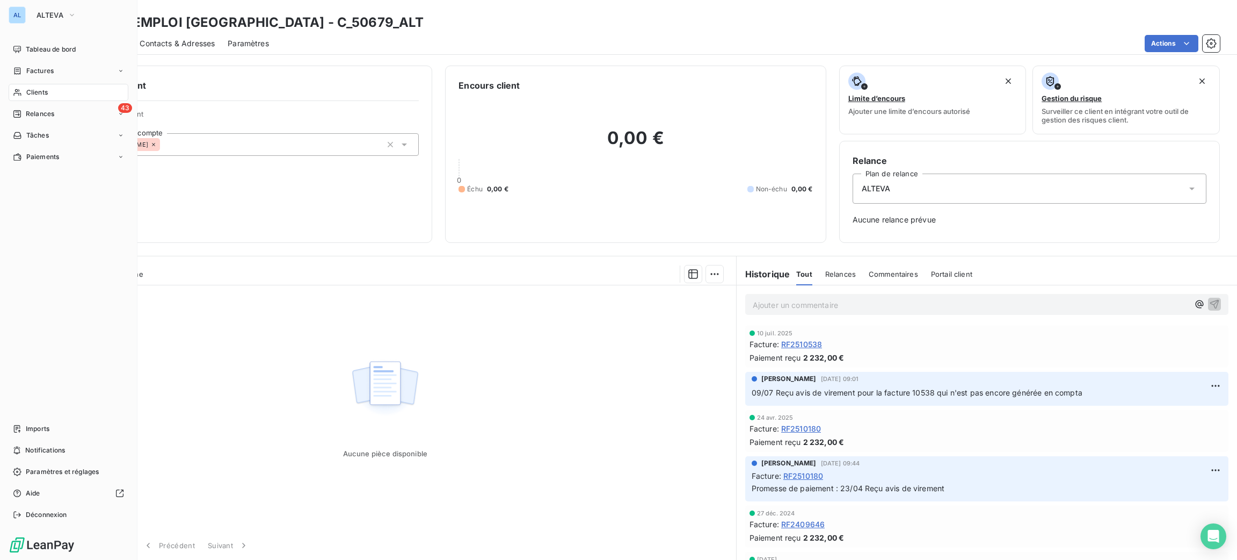
click at [28, 95] on span "Clients" at bounding box center [36, 93] width 21 height 10
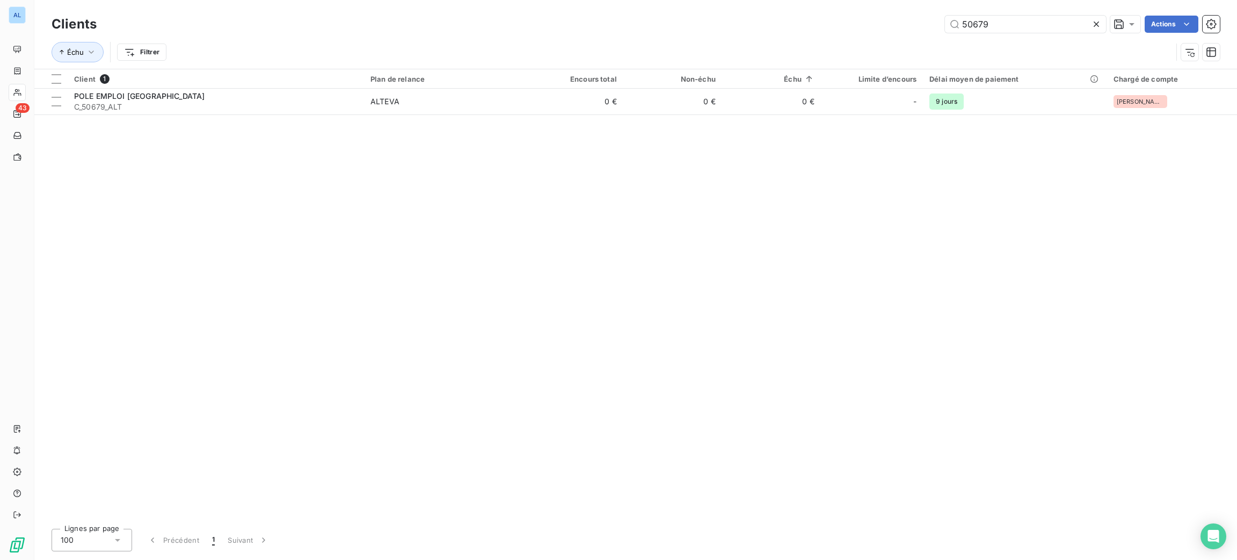
drag, startPoint x: 1006, startPoint y: 24, endPoint x: 820, endPoint y: 16, distance: 186.6
click at [821, 17] on div "50679 Actions" at bounding box center [665, 24] width 1111 height 17
type input "50820"
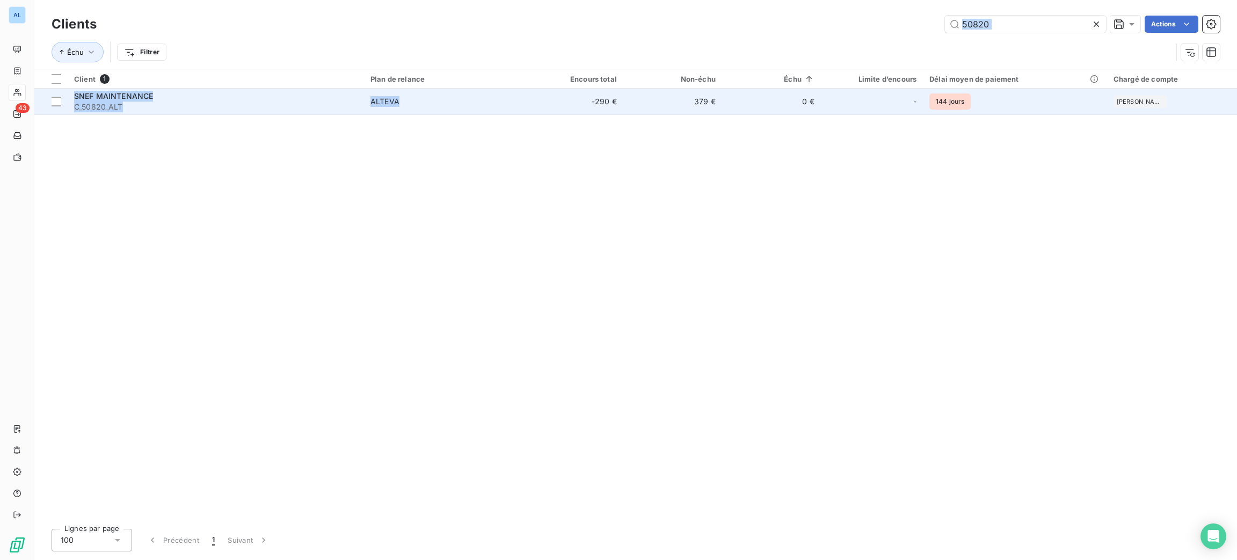
click at [559, 103] on td "-290 €" at bounding box center [574, 102] width 99 height 26
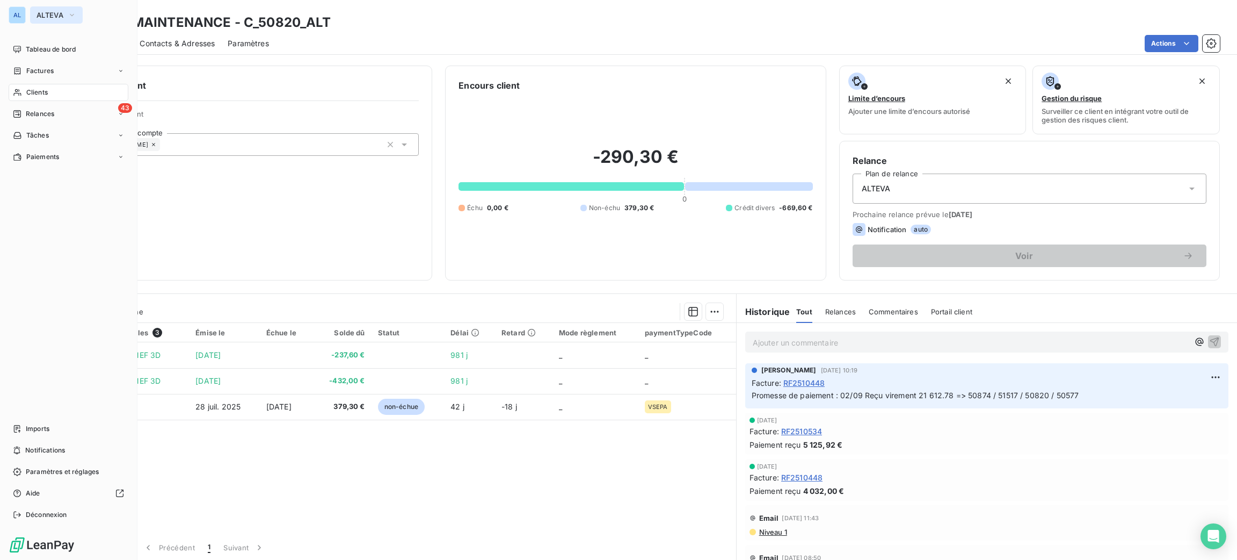
click at [47, 23] on button "ALTEVA" at bounding box center [56, 14] width 53 height 17
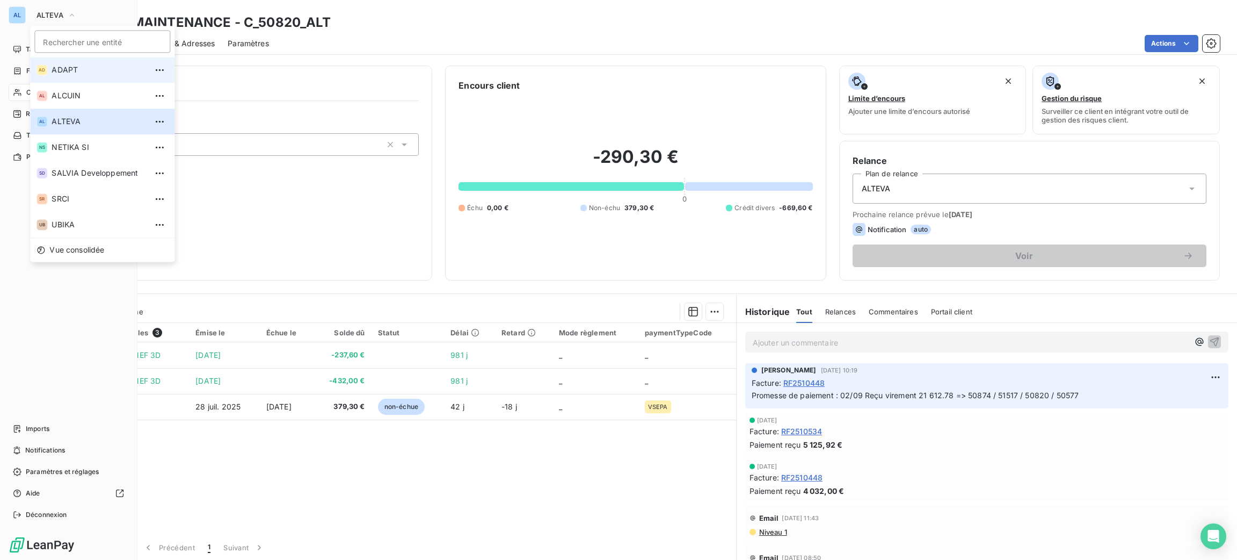
click at [89, 75] on span "ADAPT" at bounding box center [99, 69] width 95 height 11
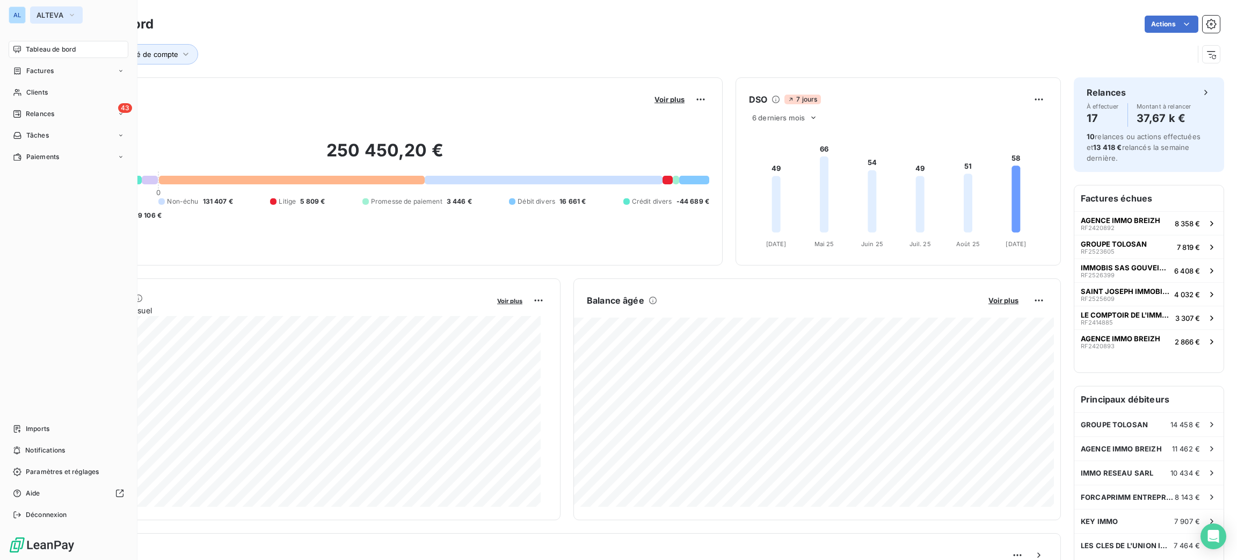
click at [44, 15] on span "ALTEVA" at bounding box center [50, 15] width 27 height 9
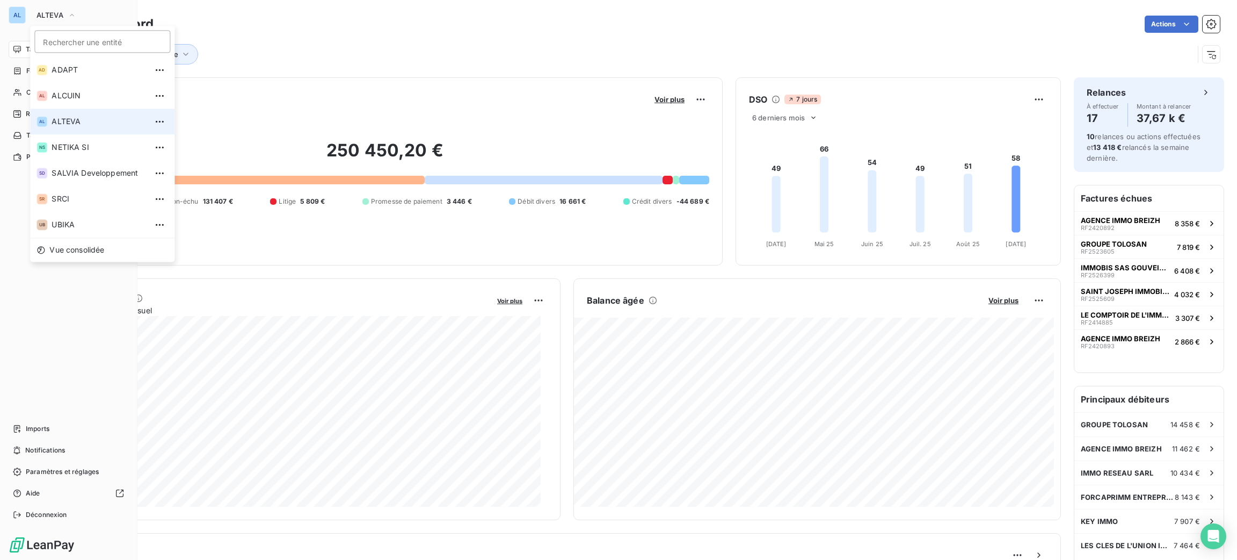
click at [105, 124] on span "ALTEVA" at bounding box center [99, 121] width 95 height 11
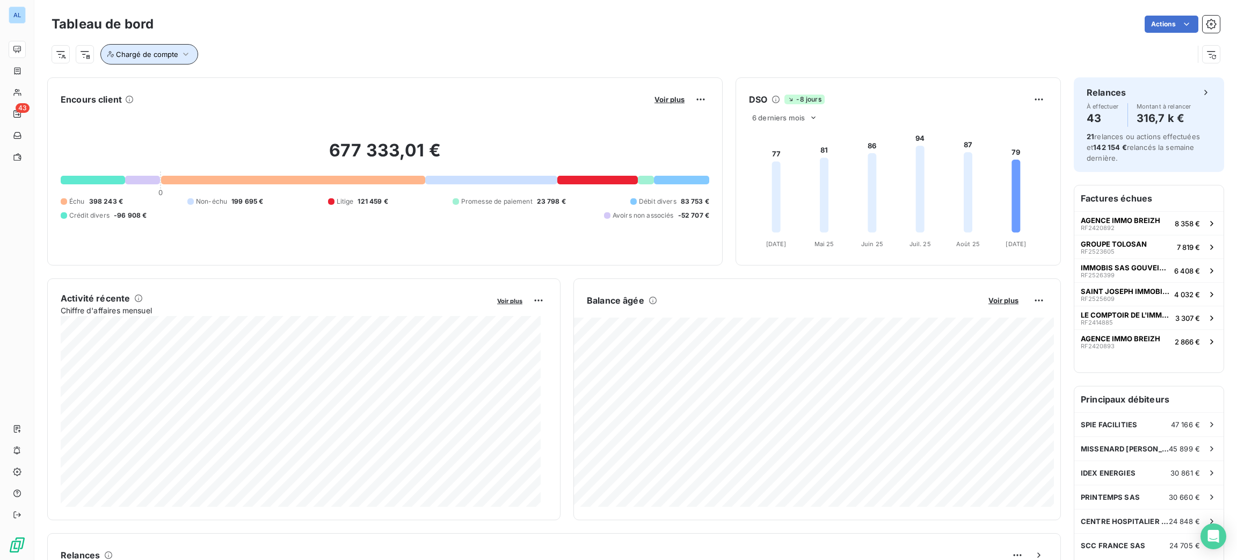
click at [151, 56] on span "Chargé de compte" at bounding box center [147, 54] width 62 height 9
click at [310, 82] on div at bounding box center [324, 82] width 155 height 23
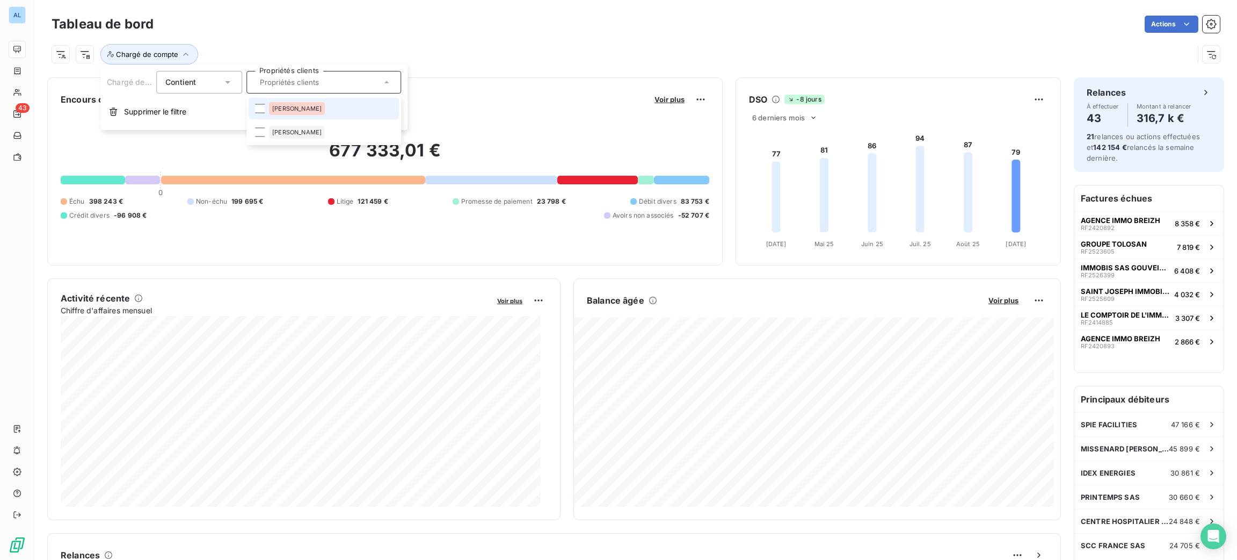
click at [315, 105] on li "[PERSON_NAME]" at bounding box center [324, 108] width 150 height 21
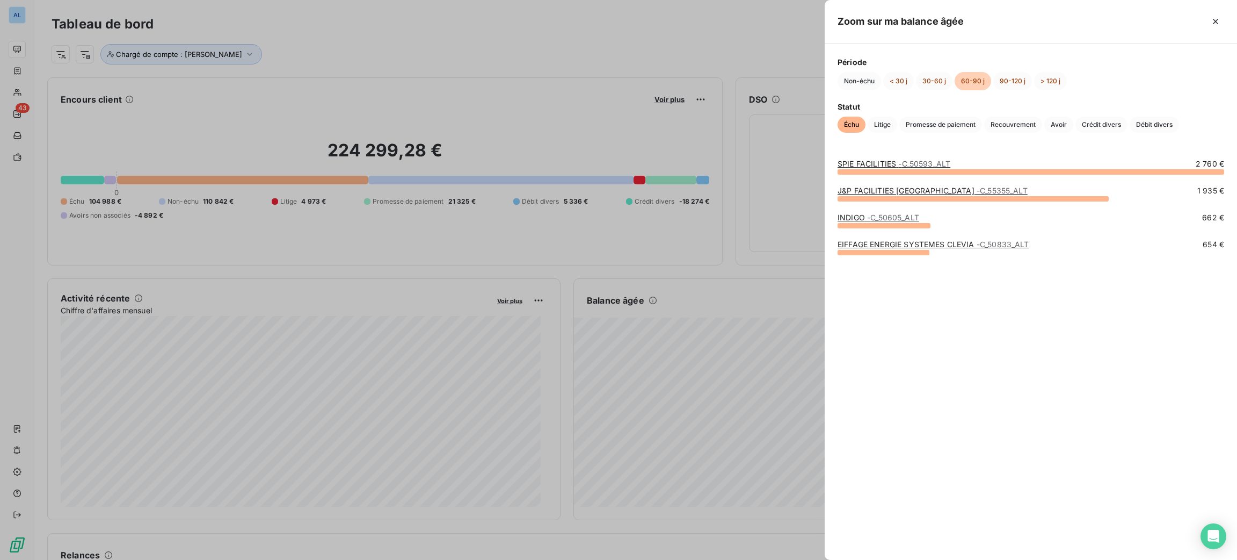
click at [937, 163] on span "- C_50593_ALT" at bounding box center [925, 163] width 52 height 9
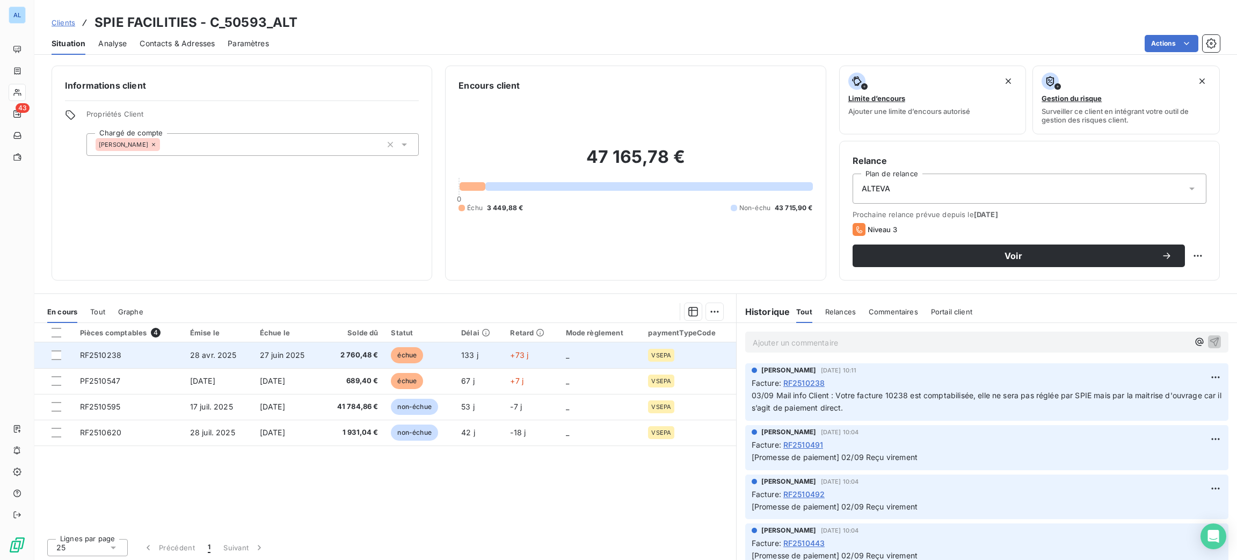
click at [621, 346] on td "_" at bounding box center [601, 355] width 83 height 26
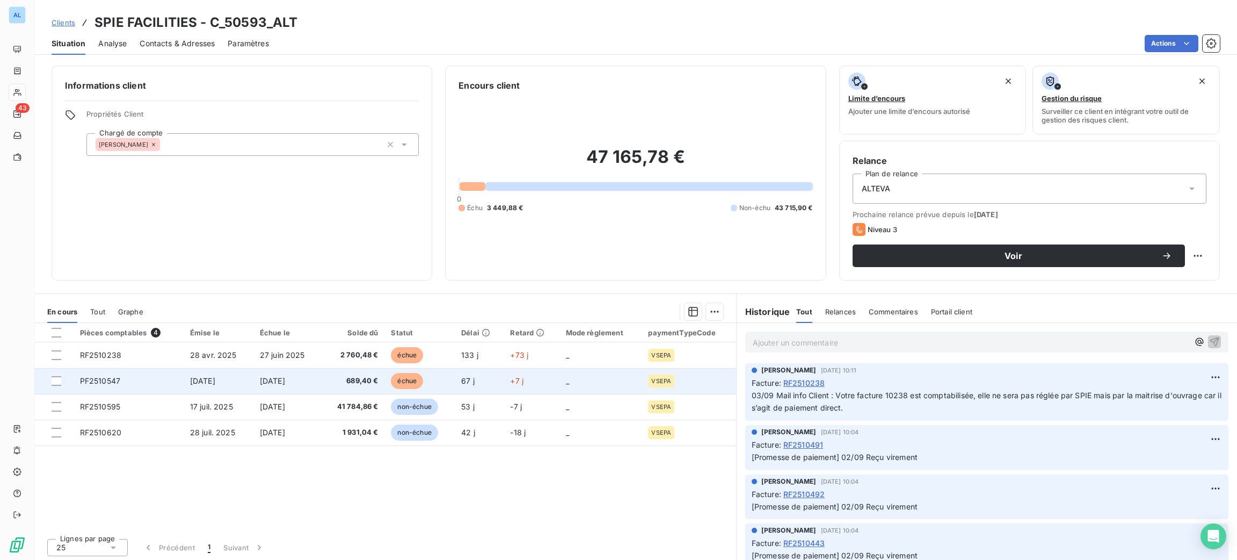
click at [338, 379] on span "689,40 €" at bounding box center [353, 380] width 50 height 11
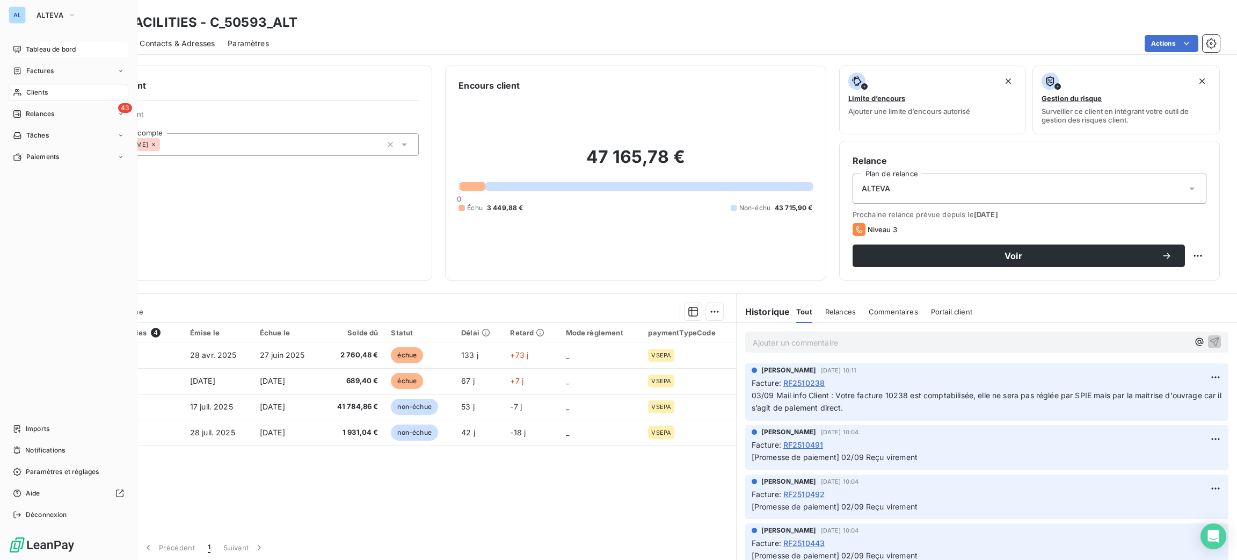
click at [54, 53] on span "Tableau de bord" at bounding box center [51, 50] width 50 height 10
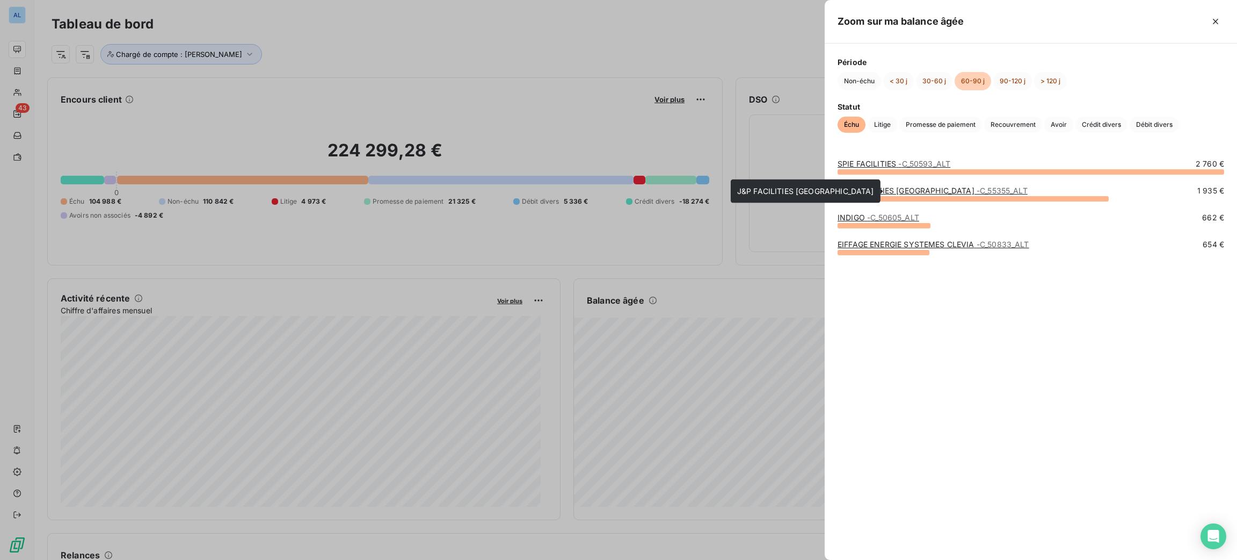
click at [865, 186] on link "J&P FACILITIES [GEOGRAPHIC_DATA] - C_55355_ALT" at bounding box center [933, 190] width 190 height 9
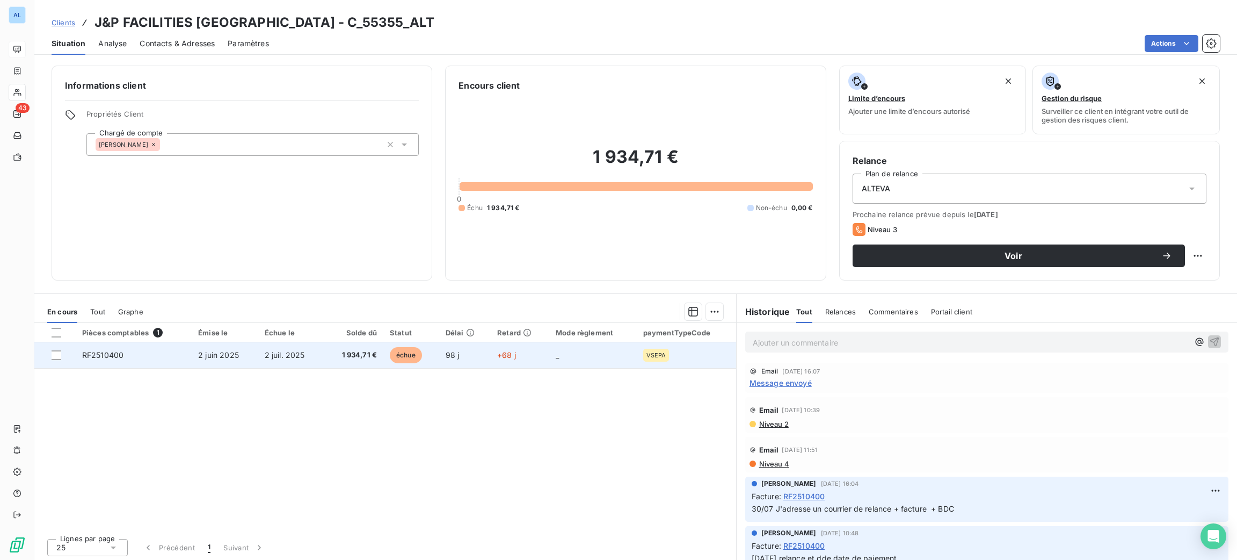
click at [594, 351] on td "_" at bounding box center [592, 355] width 87 height 26
